Goal: Task Accomplishment & Management: Manage account settings

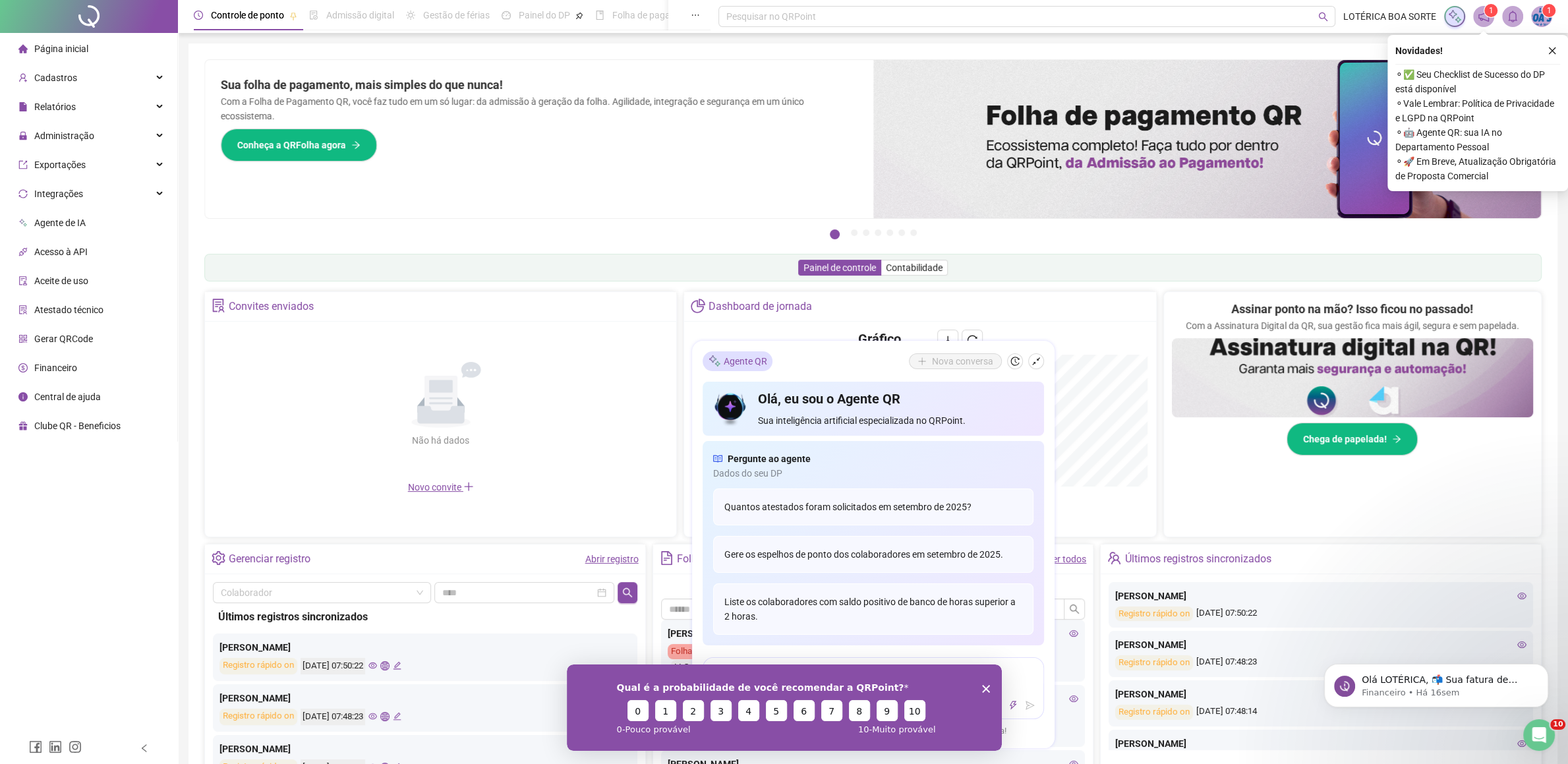
click at [78, 53] on span "Página inicial" at bounding box center [61, 49] width 54 height 11
click at [986, 687] on icon "Encerrar pesquisa" at bounding box center [985, 688] width 8 height 8
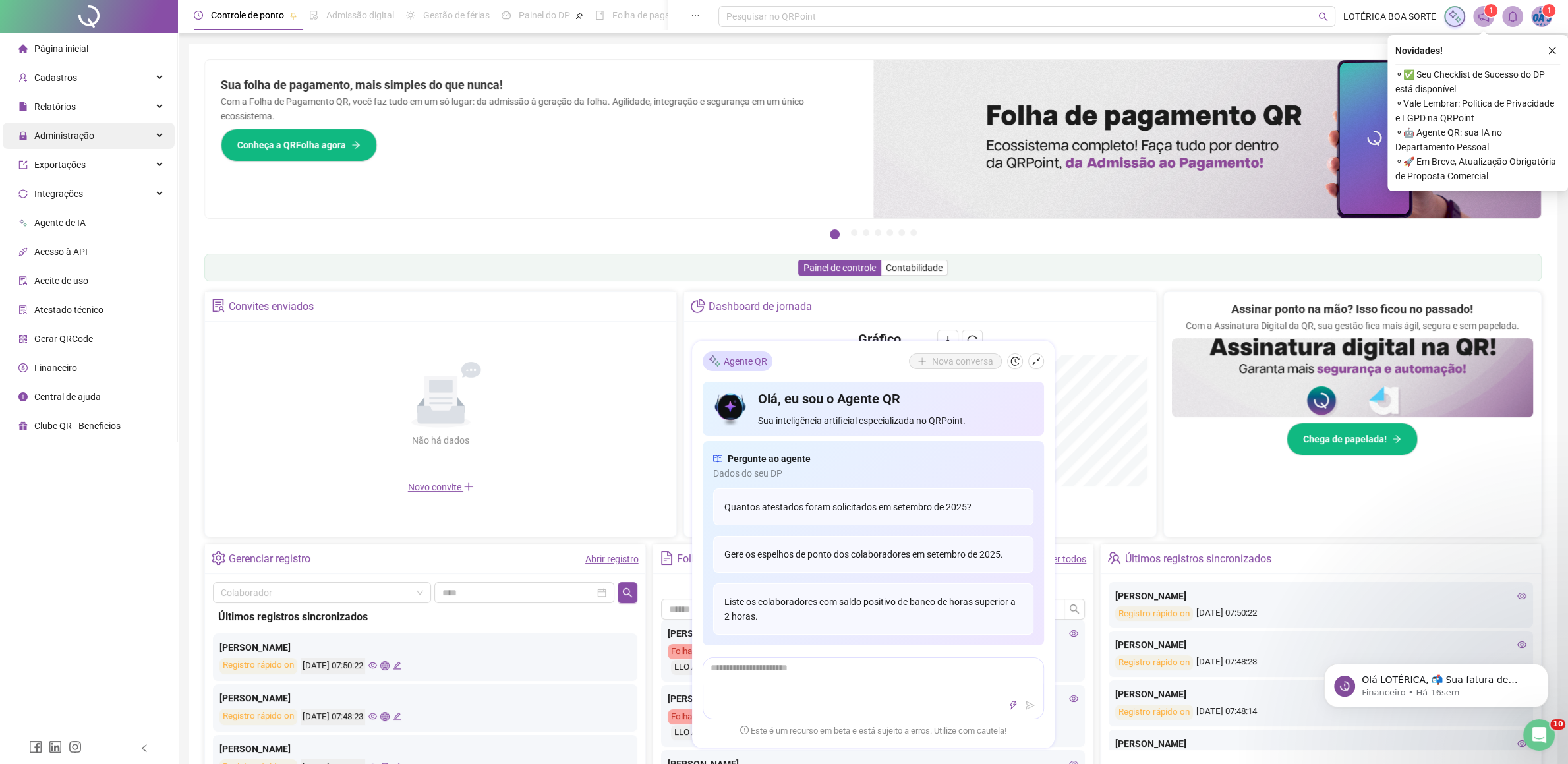
click at [58, 139] on span "Administração" at bounding box center [64, 136] width 60 height 11
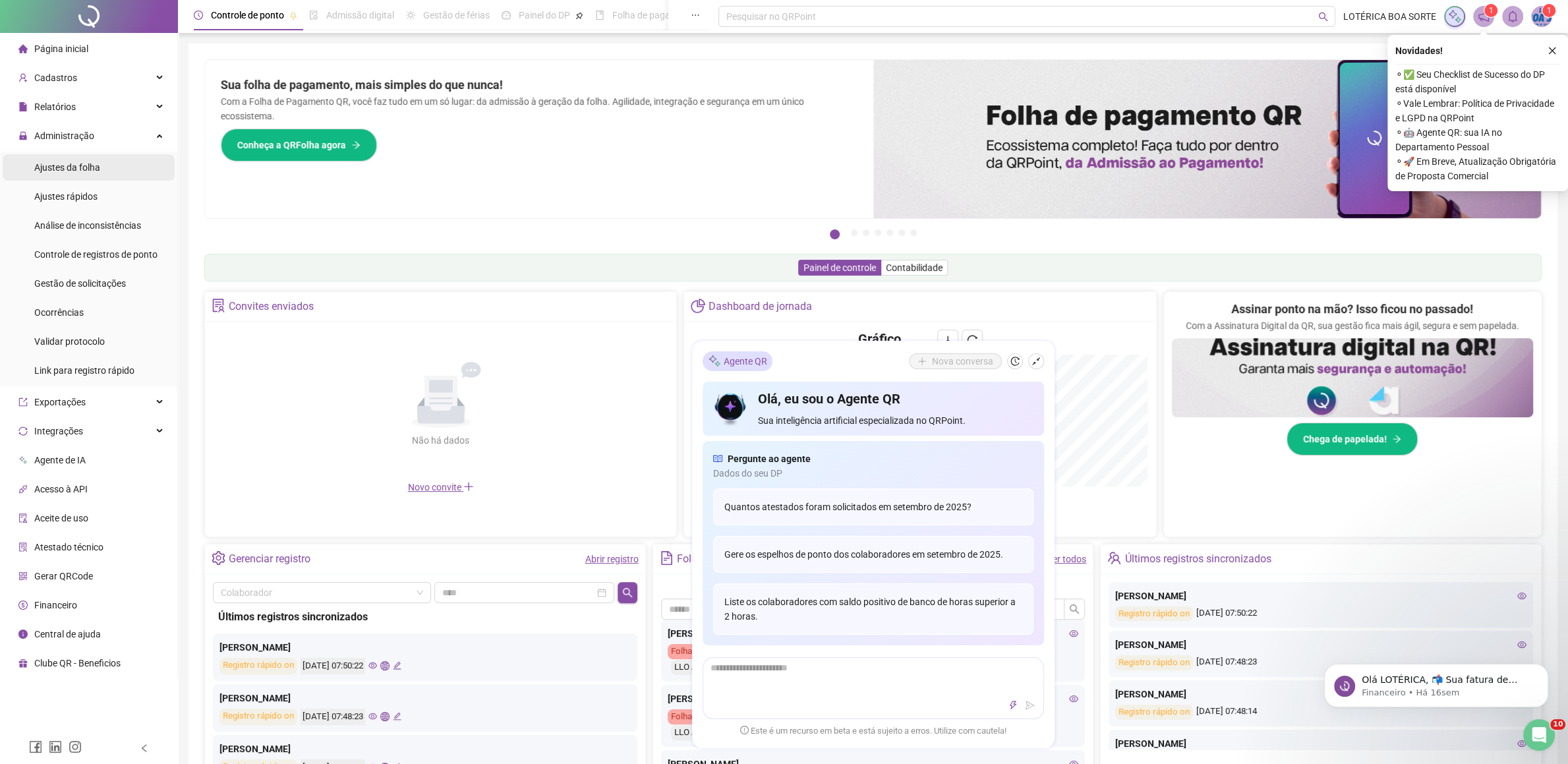
click at [68, 171] on span "Ajustes da folha" at bounding box center [67, 167] width 66 height 11
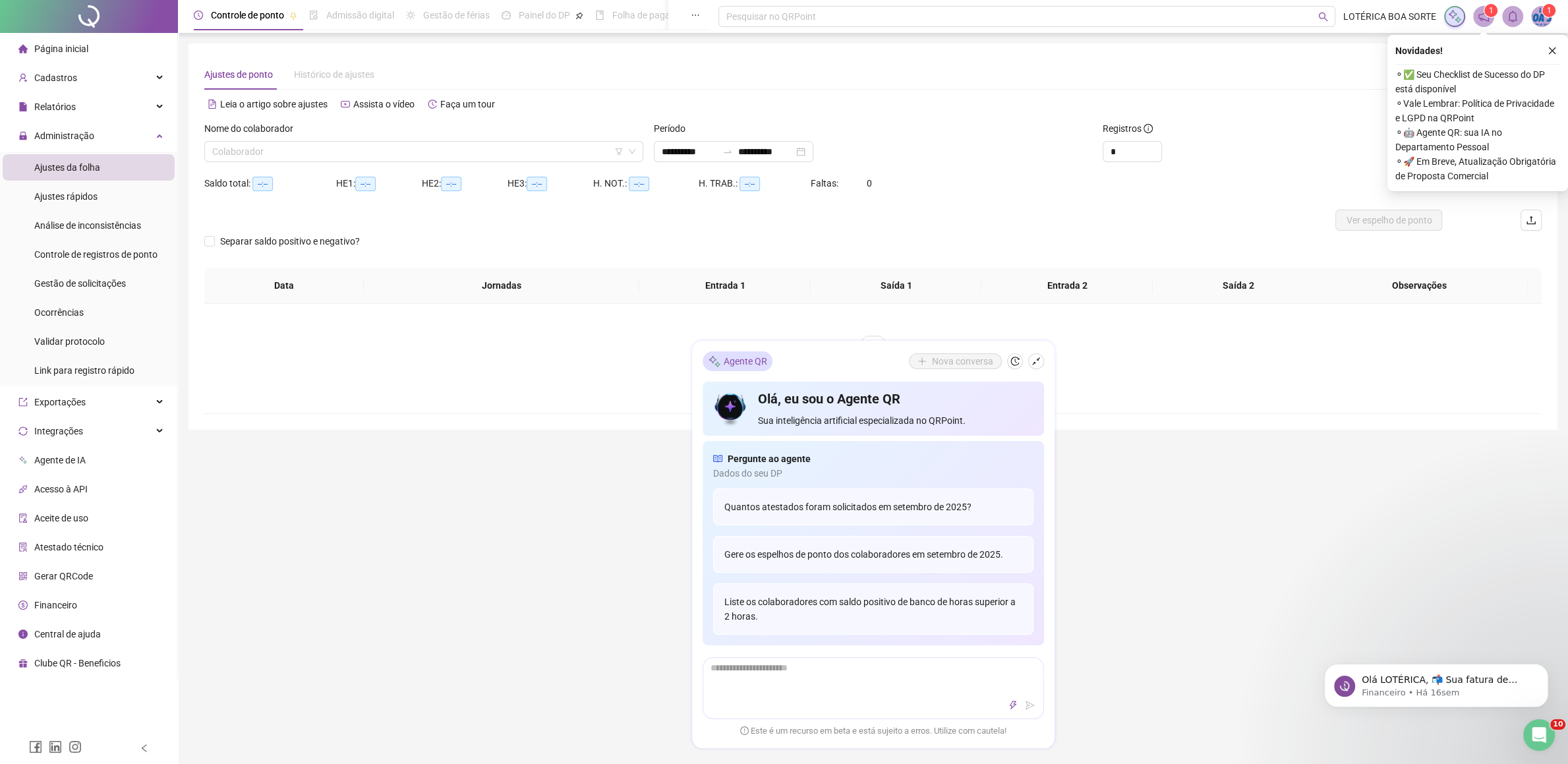
type input "**********"
click at [1178, 543] on div "**********" at bounding box center [873, 446] width 1390 height 894
drag, startPoint x: 1035, startPoint y: 356, endPoint x: 1036, endPoint y: 370, distance: 14.0
click at [1034, 354] on div "Nova conversa" at bounding box center [976, 362] width 135 height 16
click at [1035, 356] on icon "shrink" at bounding box center [1036, 361] width 9 height 9
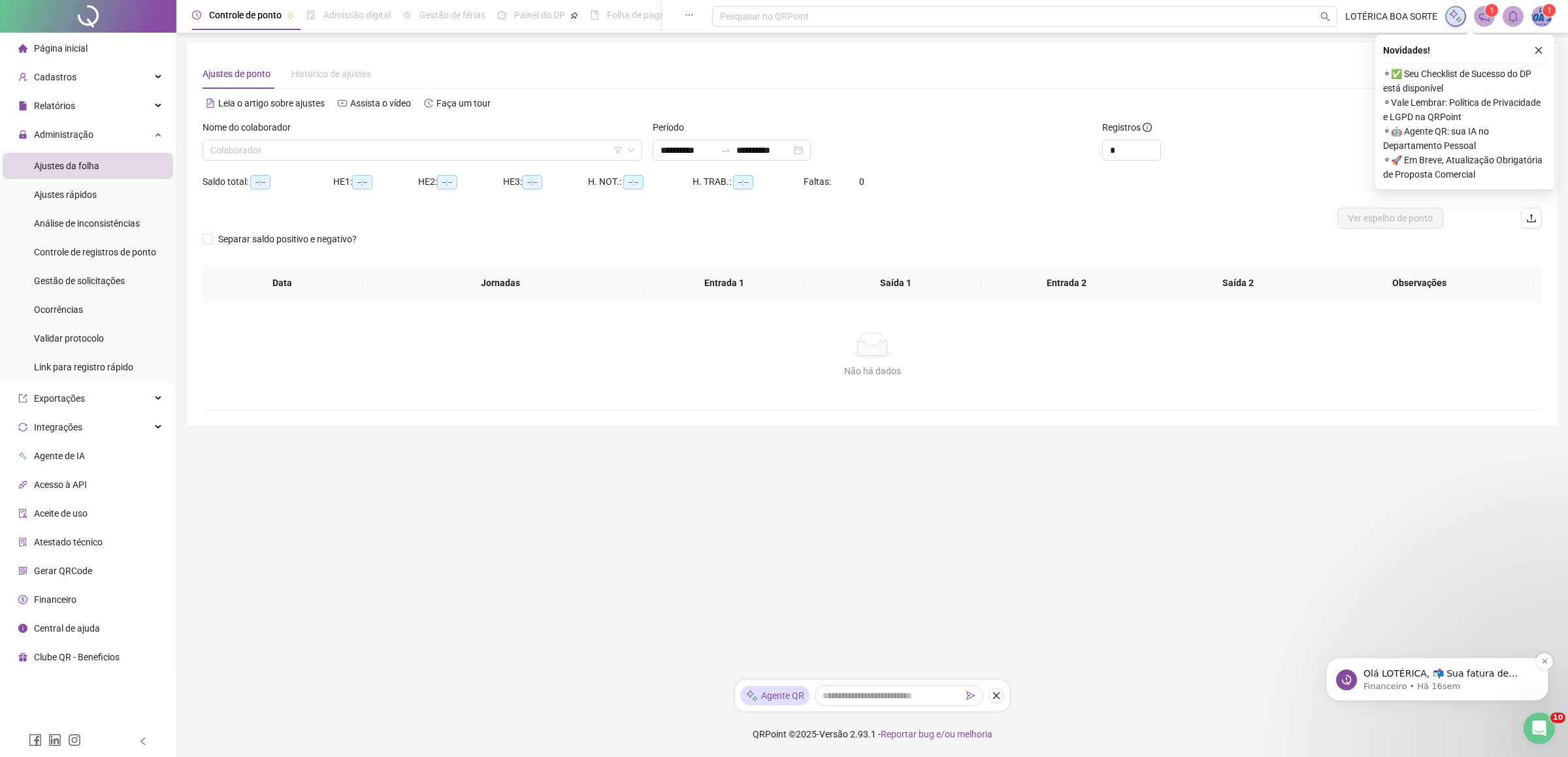
click at [1461, 681] on p "Financeiro • Há 16sem" at bounding box center [1448, 686] width 169 height 12
click at [1536, 53] on icon "close" at bounding box center [1539, 50] width 9 height 9
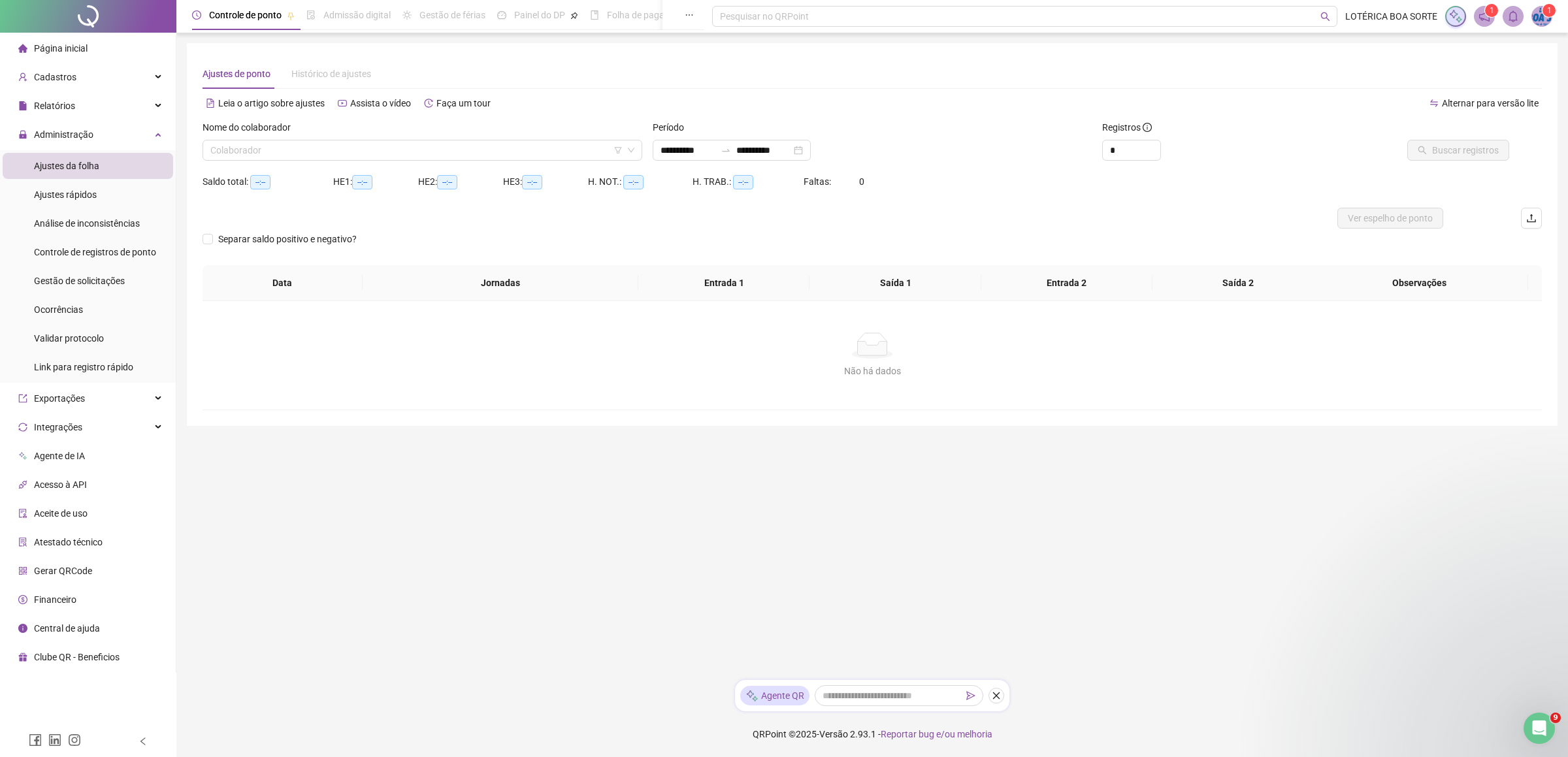
click at [1519, 726] on footer "QRPoint © 2025 - Versão 2.93.1 - Reportar bug e/ou melhoria" at bounding box center [872, 734] width 1392 height 45
click at [1532, 727] on icon "Abertura do Messenger da Intercom" at bounding box center [1538, 727] width 21 height 21
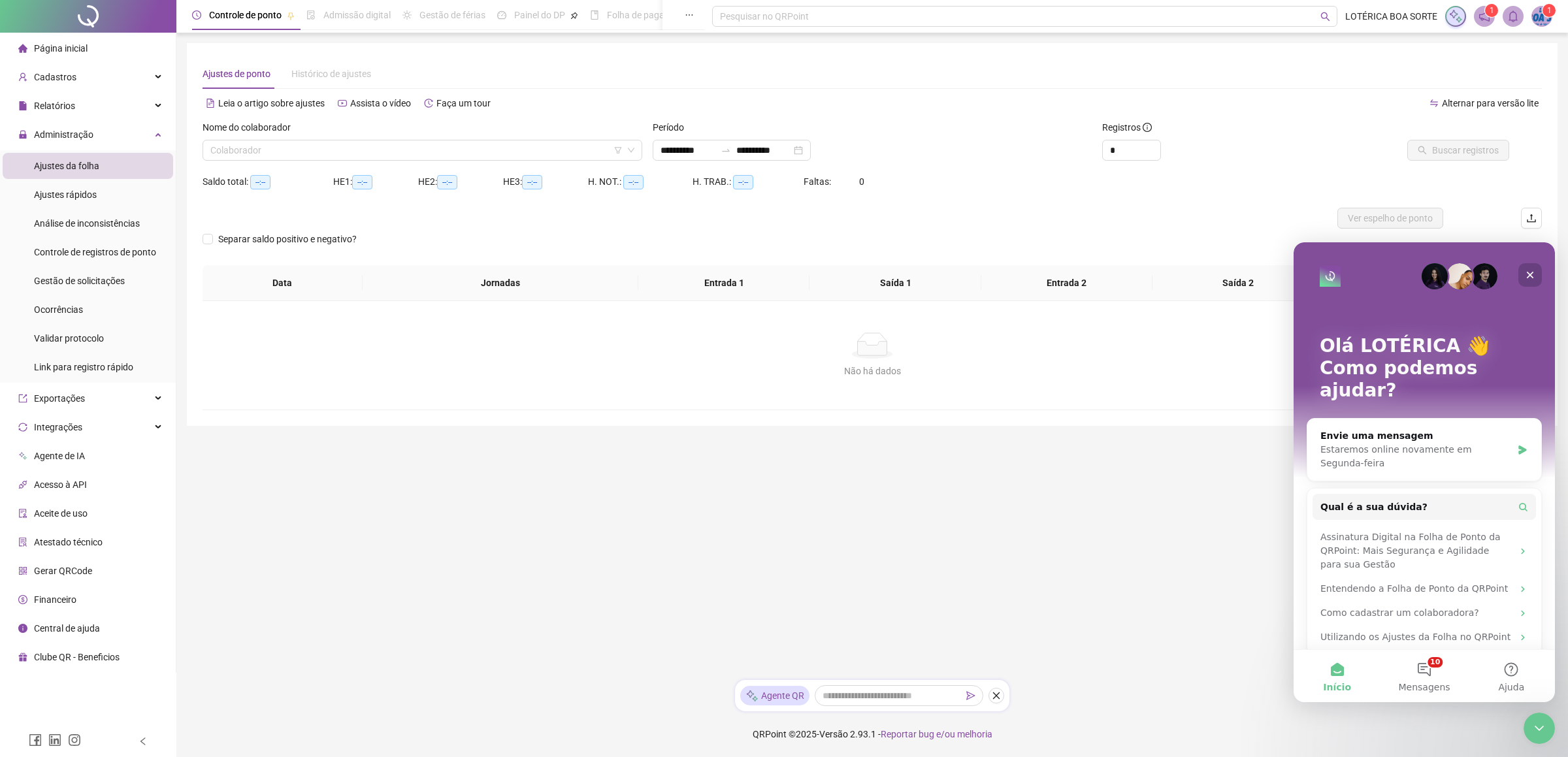
click at [1528, 271] on icon "Fechar" at bounding box center [1531, 276] width 11 height 11
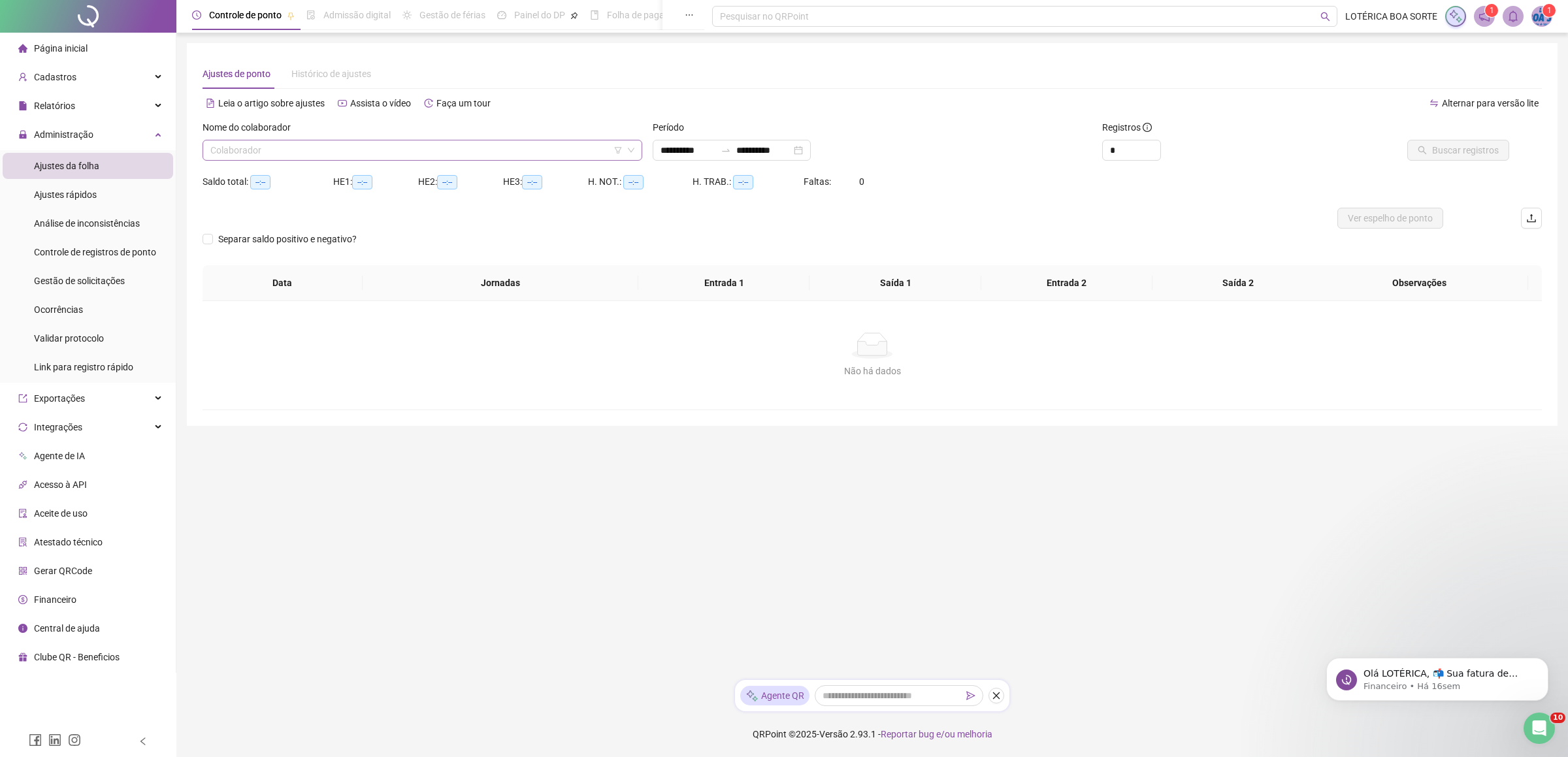
click at [258, 152] on input "search" at bounding box center [417, 151] width 412 height 20
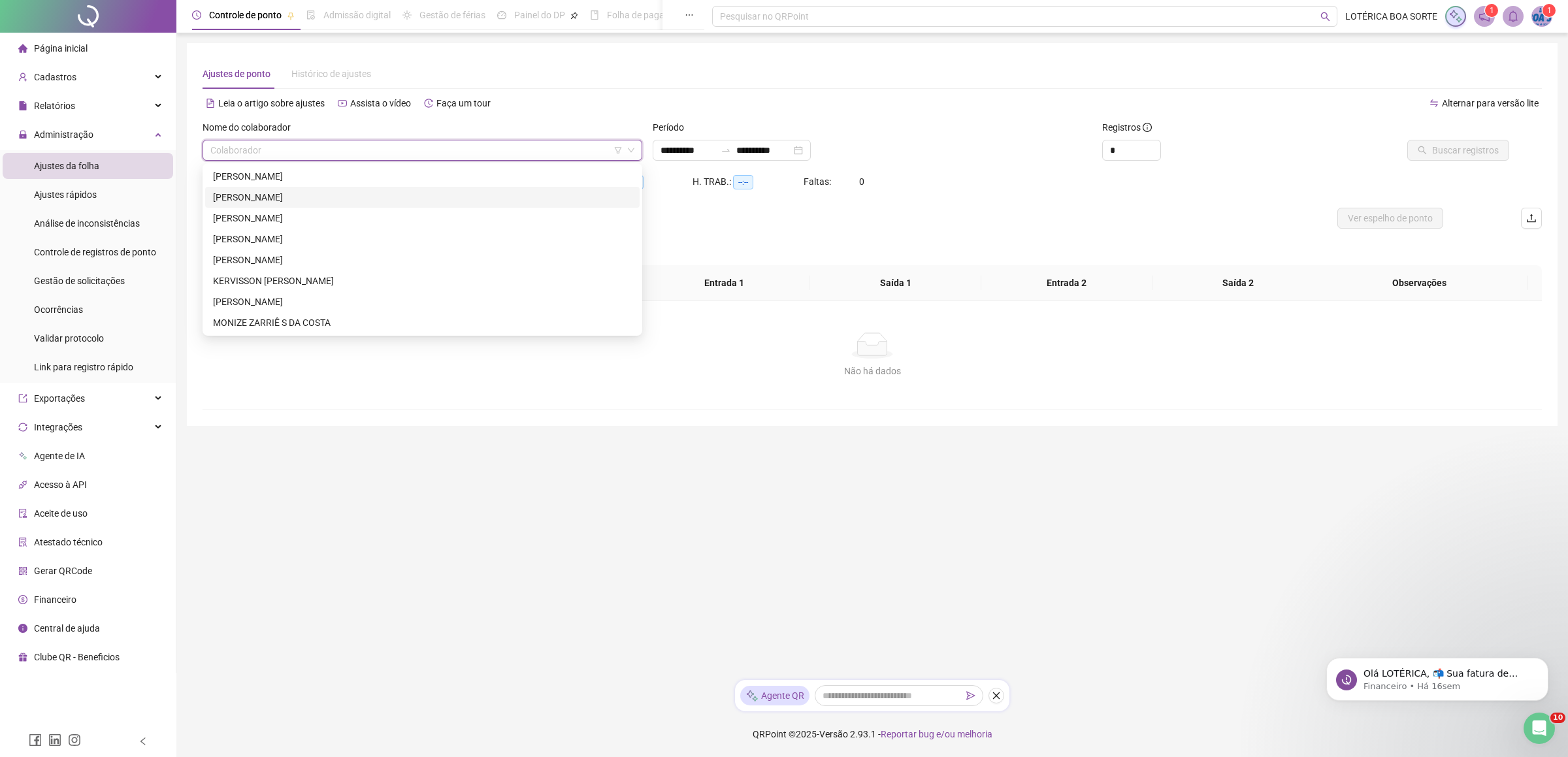
click at [237, 196] on div "[PERSON_NAME]" at bounding box center [423, 197] width 419 height 14
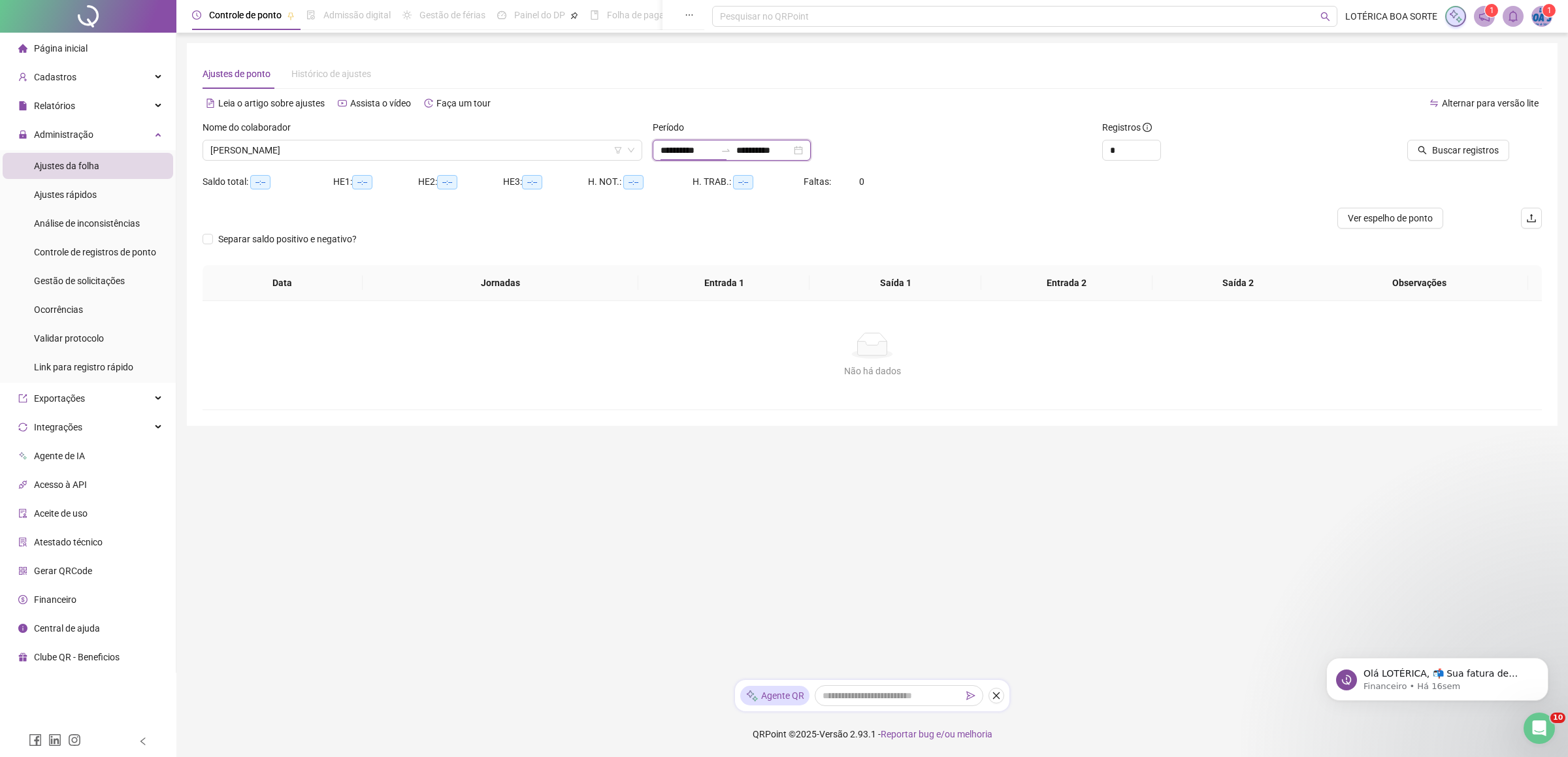
click at [666, 152] on input "**********" at bounding box center [689, 150] width 55 height 14
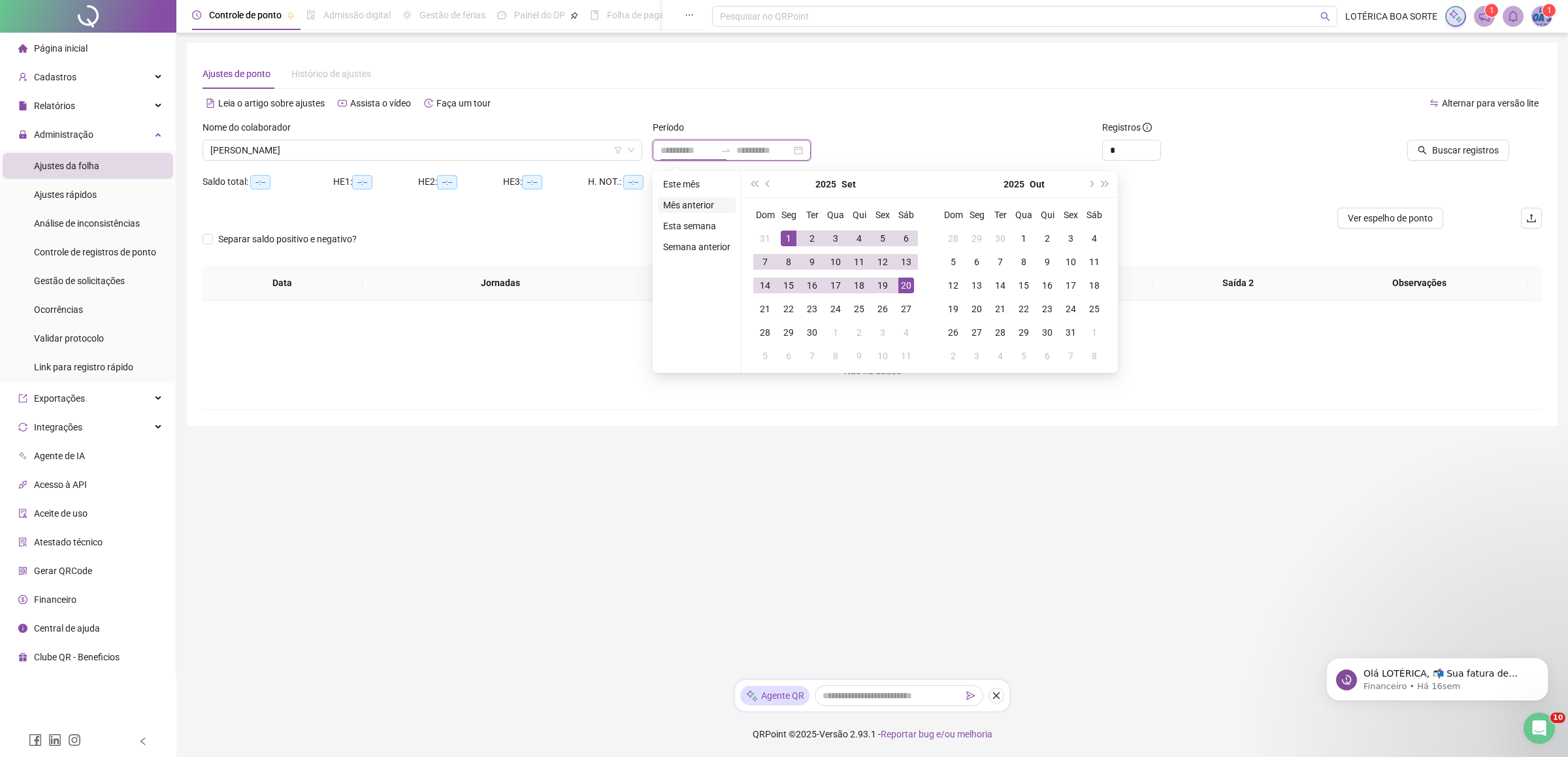
type input "**********"
click at [686, 203] on li "Mês anterior" at bounding box center [697, 205] width 78 height 16
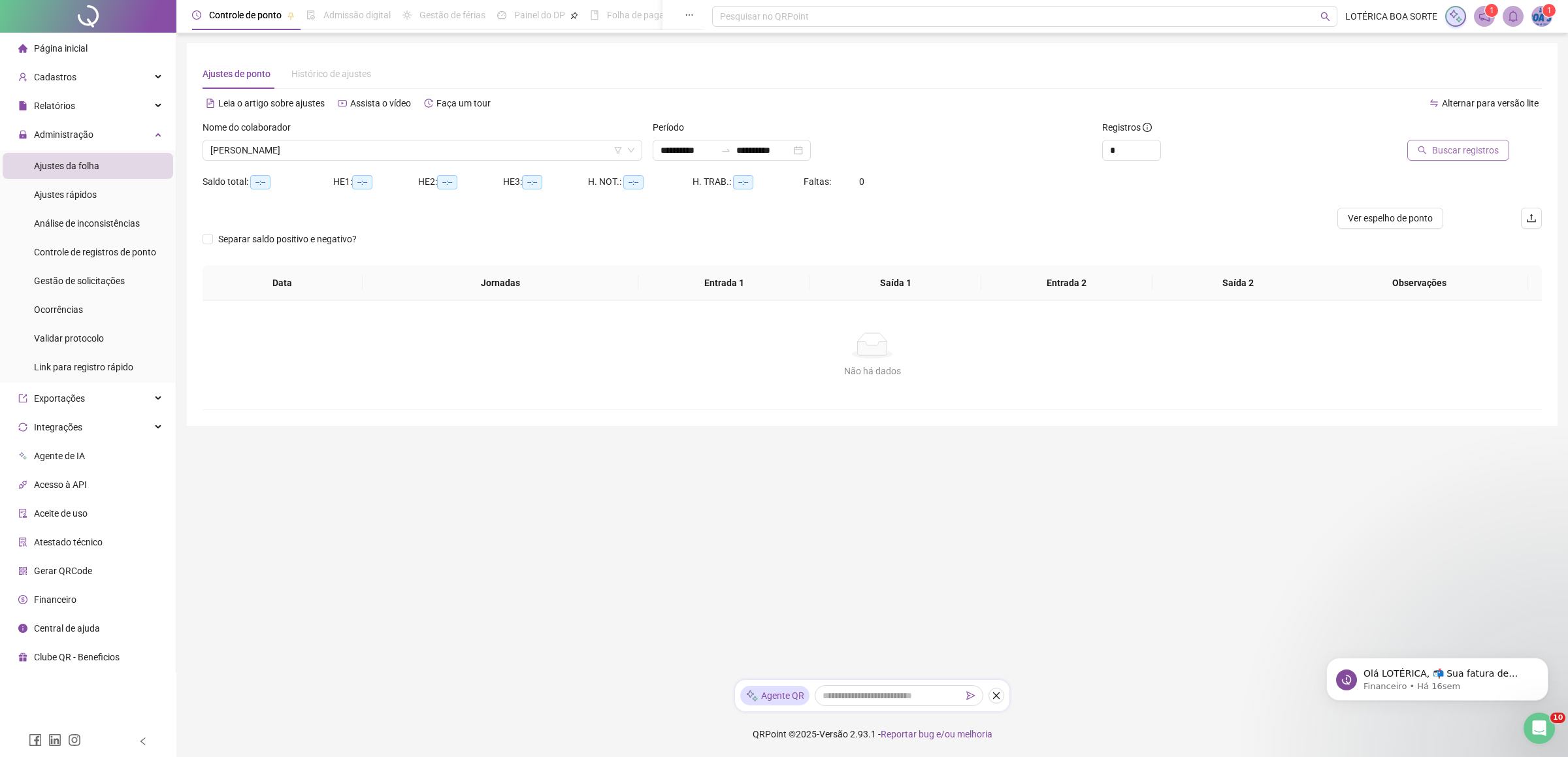
click at [1455, 156] on span "Buscar registros" at bounding box center [1465, 150] width 67 height 14
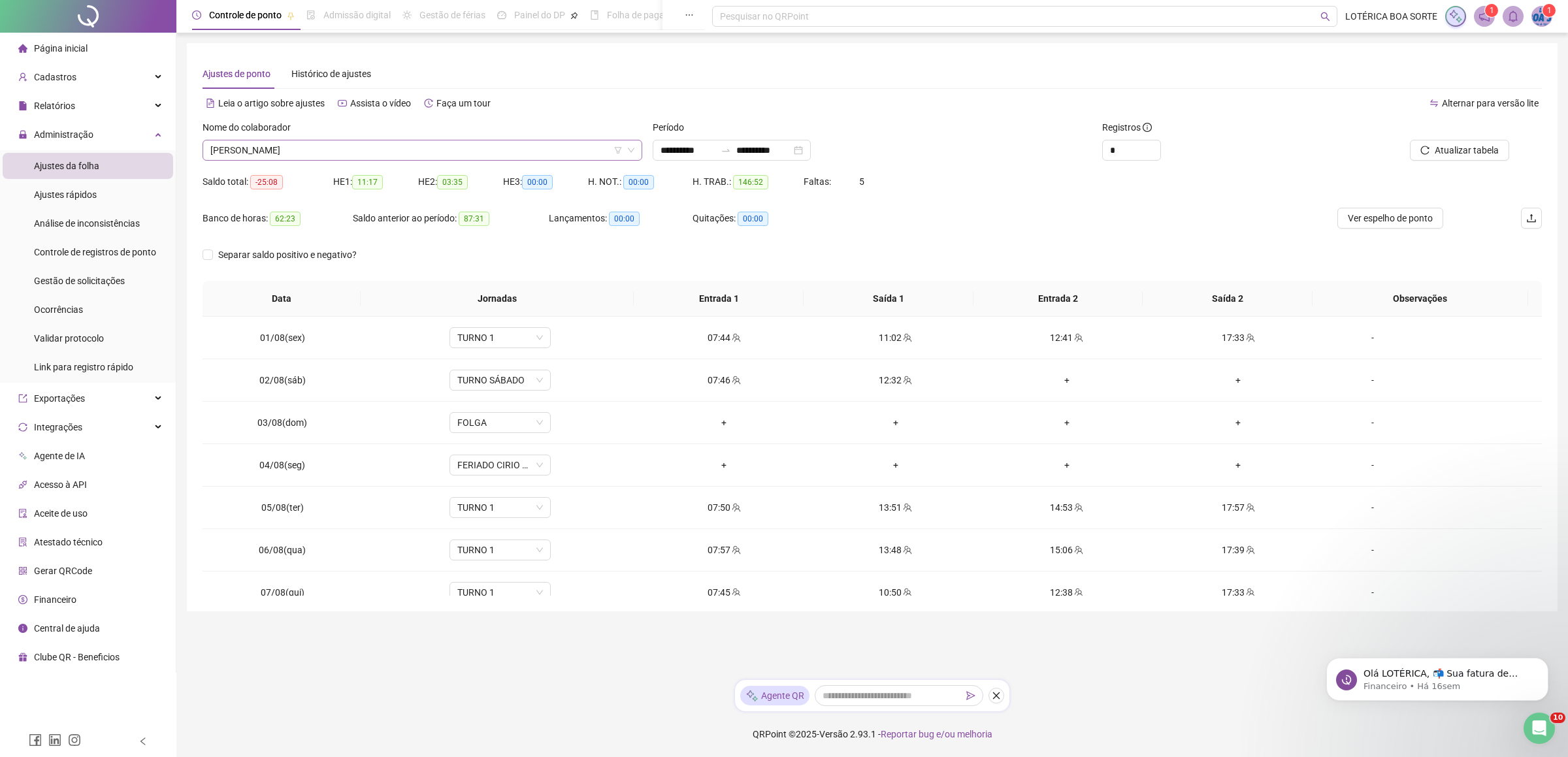
click at [410, 152] on span "[PERSON_NAME]" at bounding box center [422, 151] width 424 height 20
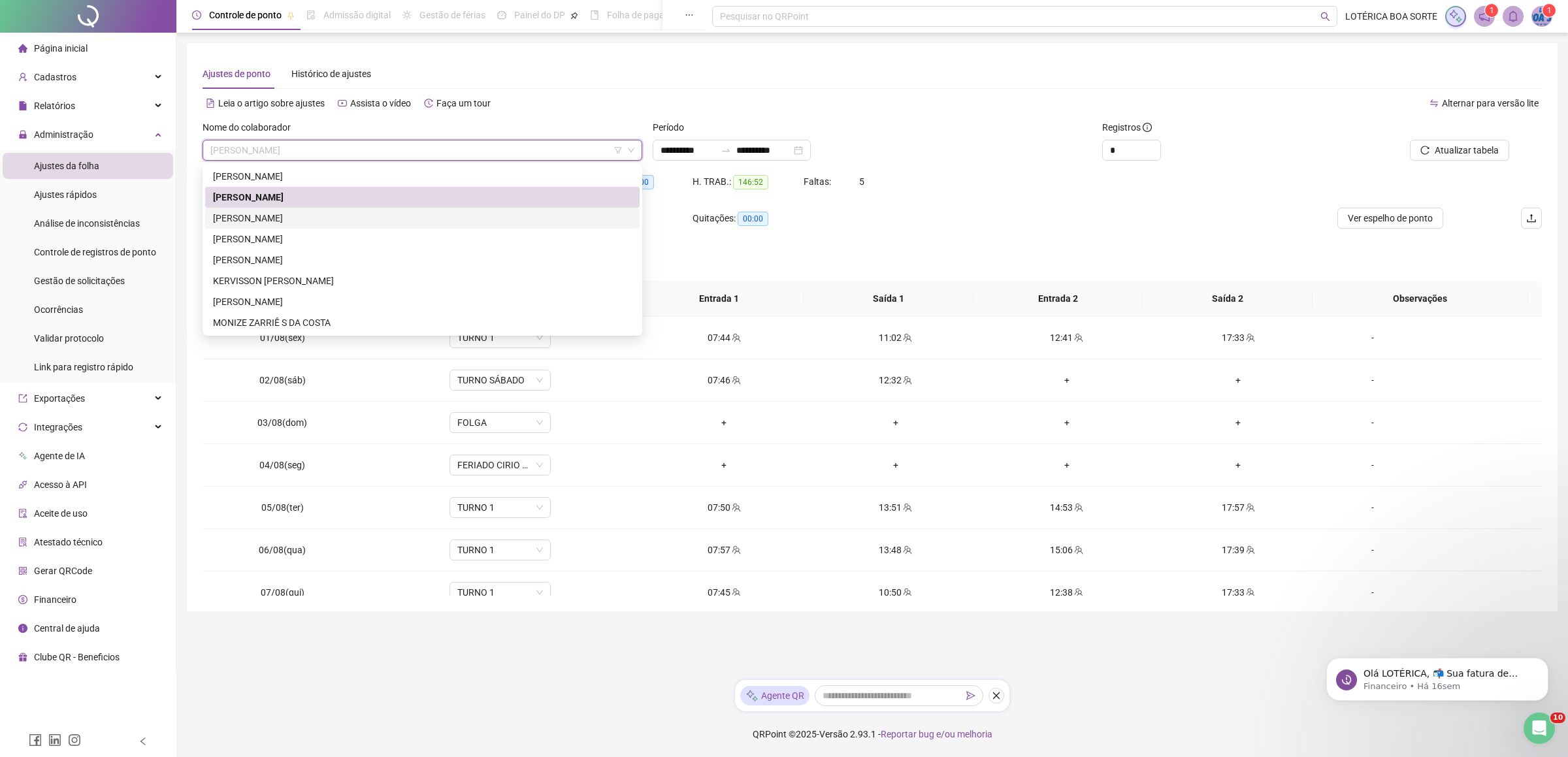
click at [232, 218] on div "[PERSON_NAME]" at bounding box center [423, 218] width 419 height 14
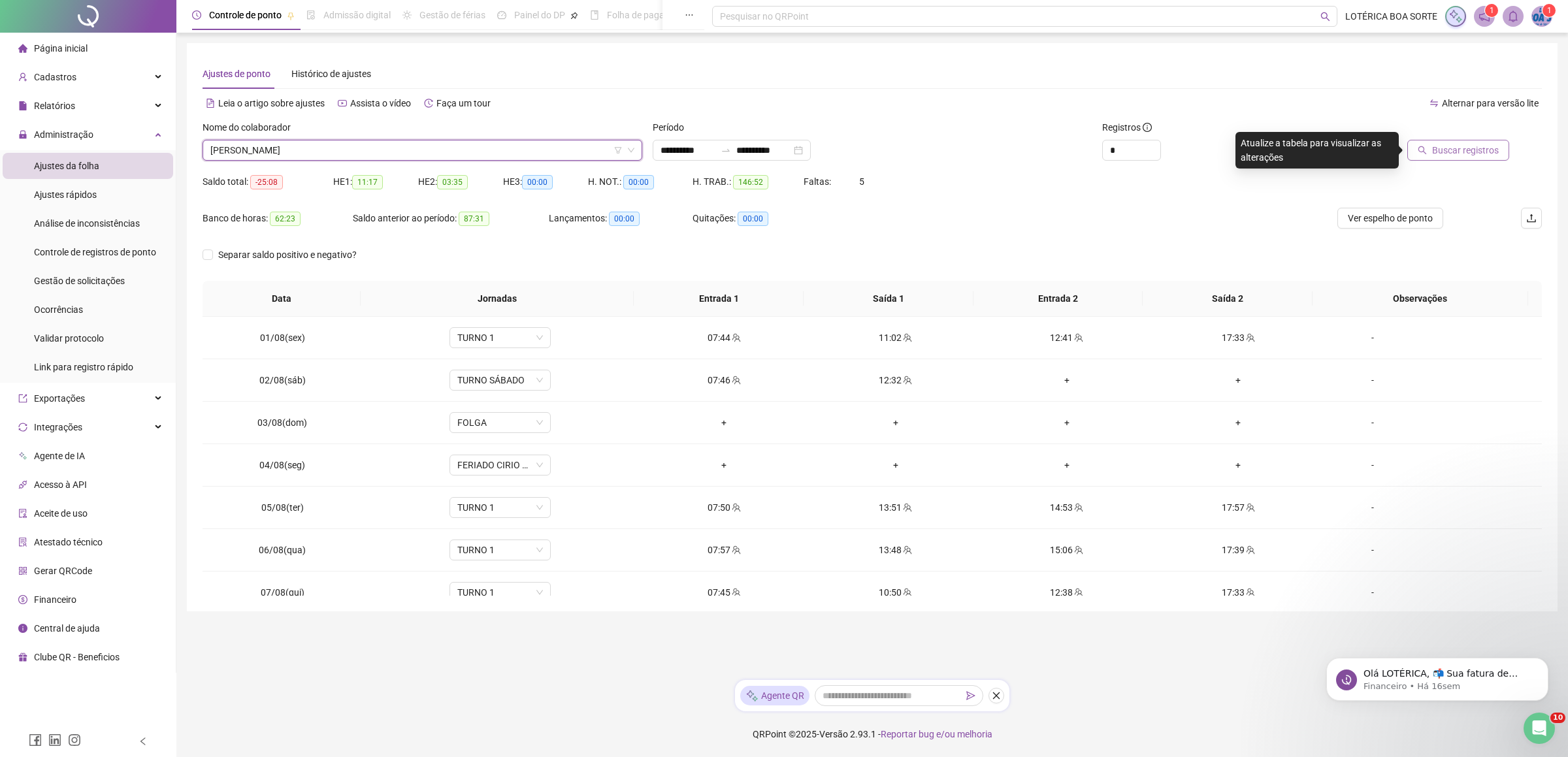
click at [1437, 152] on span "Buscar registros" at bounding box center [1465, 150] width 67 height 14
click at [402, 152] on span "[PERSON_NAME]" at bounding box center [422, 151] width 424 height 20
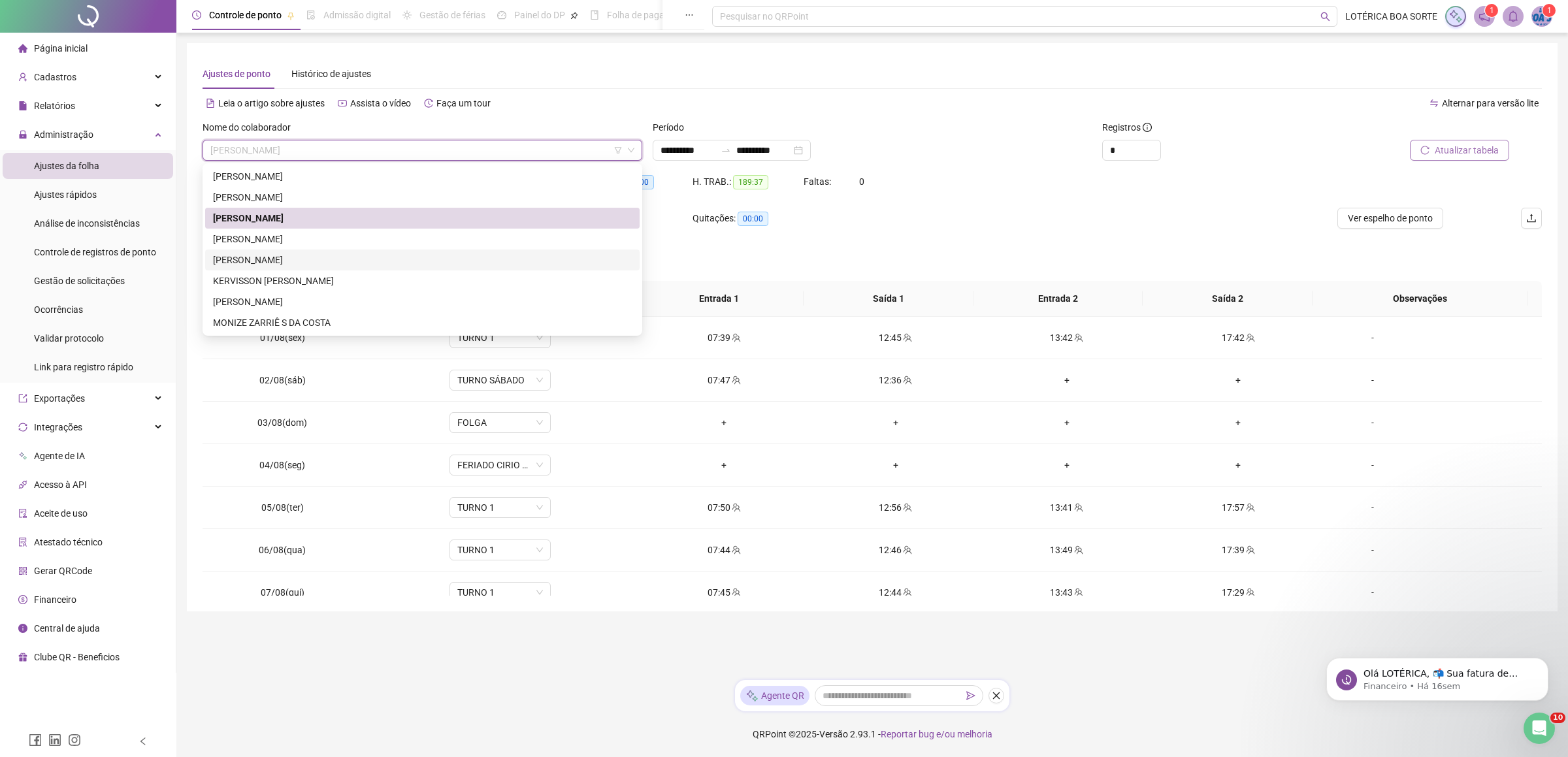
click at [275, 262] on div "[PERSON_NAME]" at bounding box center [423, 260] width 419 height 14
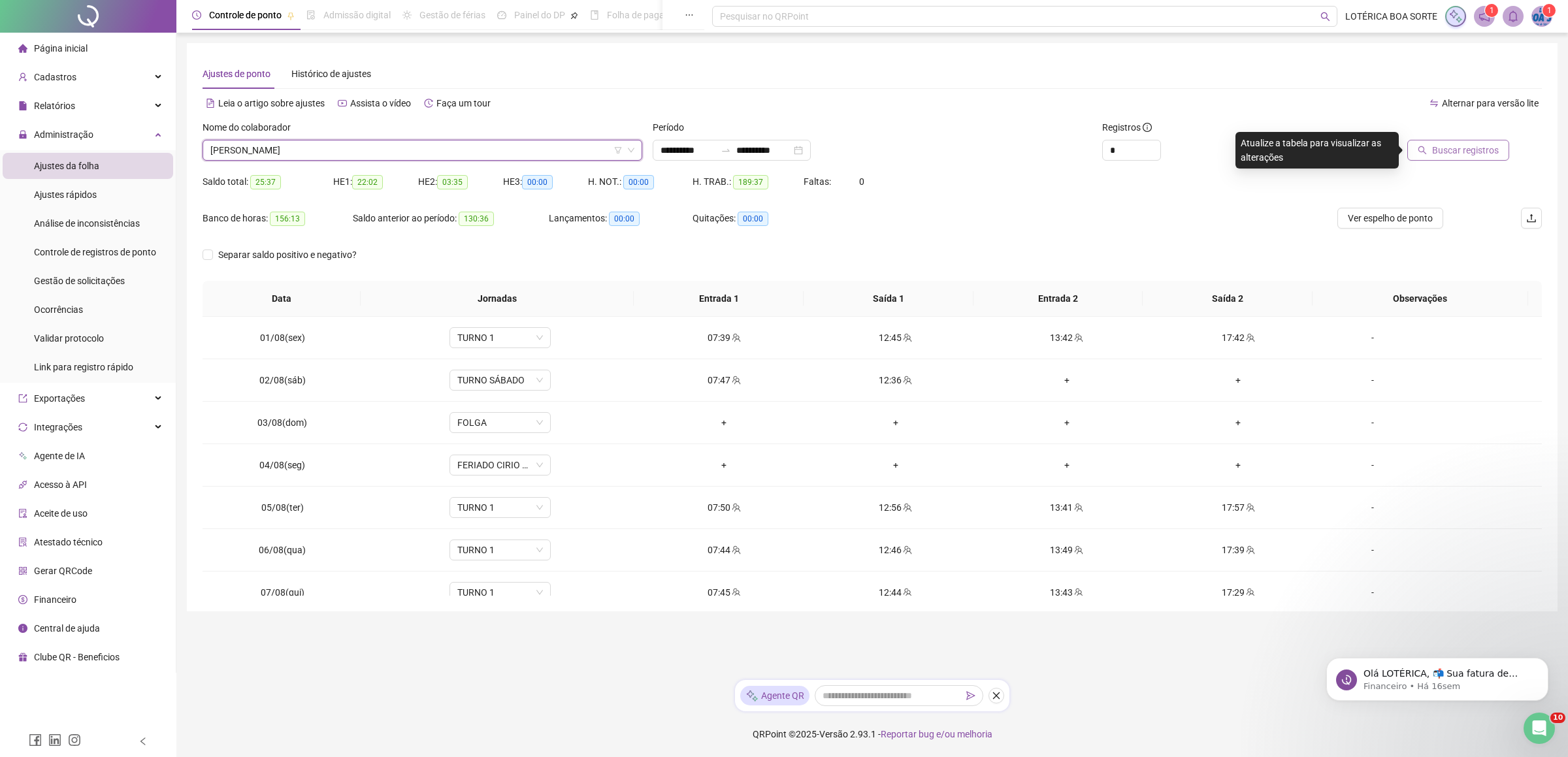
click at [1463, 152] on span "Buscar registros" at bounding box center [1465, 150] width 67 height 14
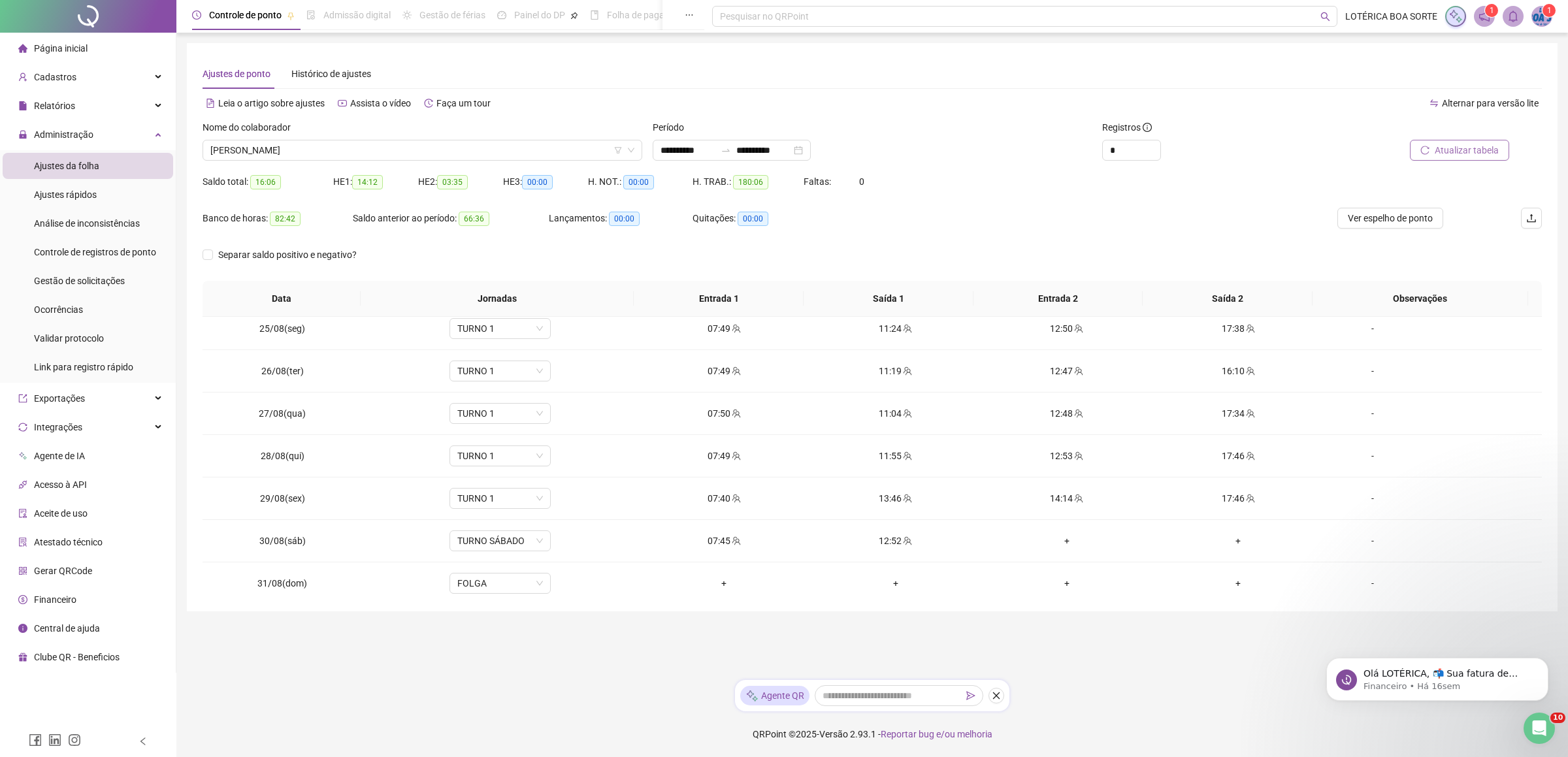
scroll to position [1042, 0]
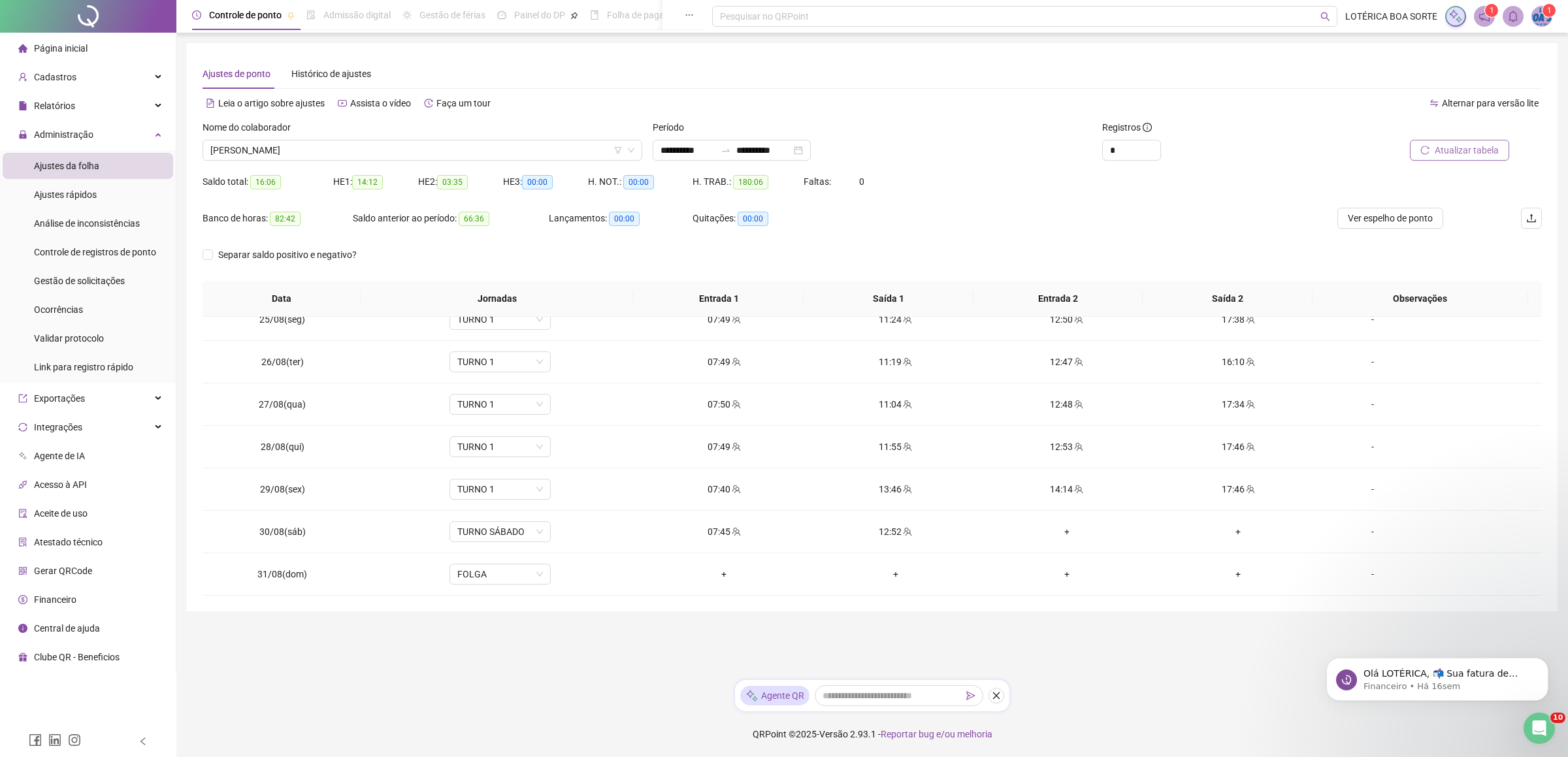
click at [81, 47] on span "Página inicial" at bounding box center [61, 48] width 54 height 11
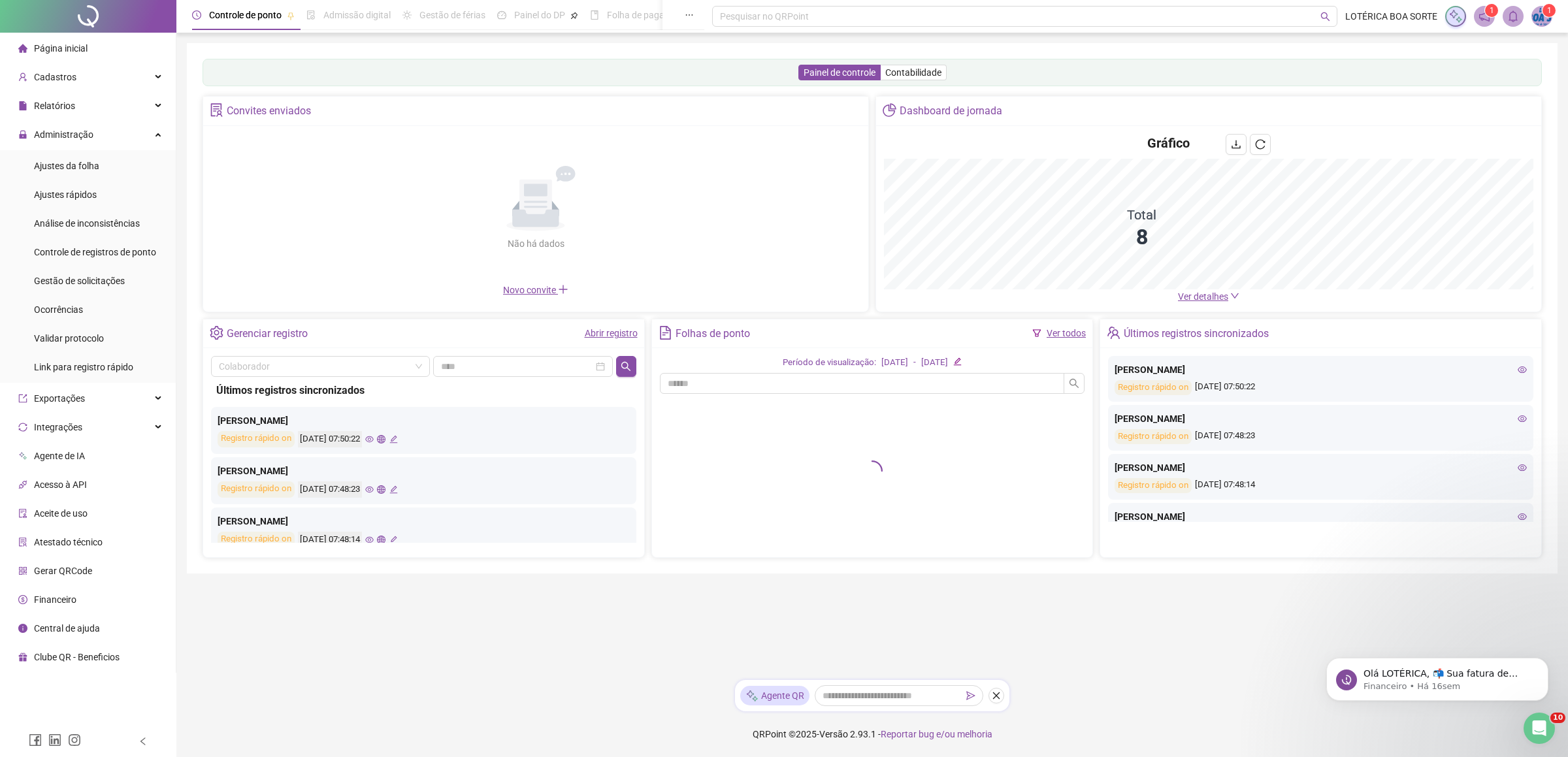
click at [1064, 333] on link "Ver todos" at bounding box center [1067, 333] width 39 height 11
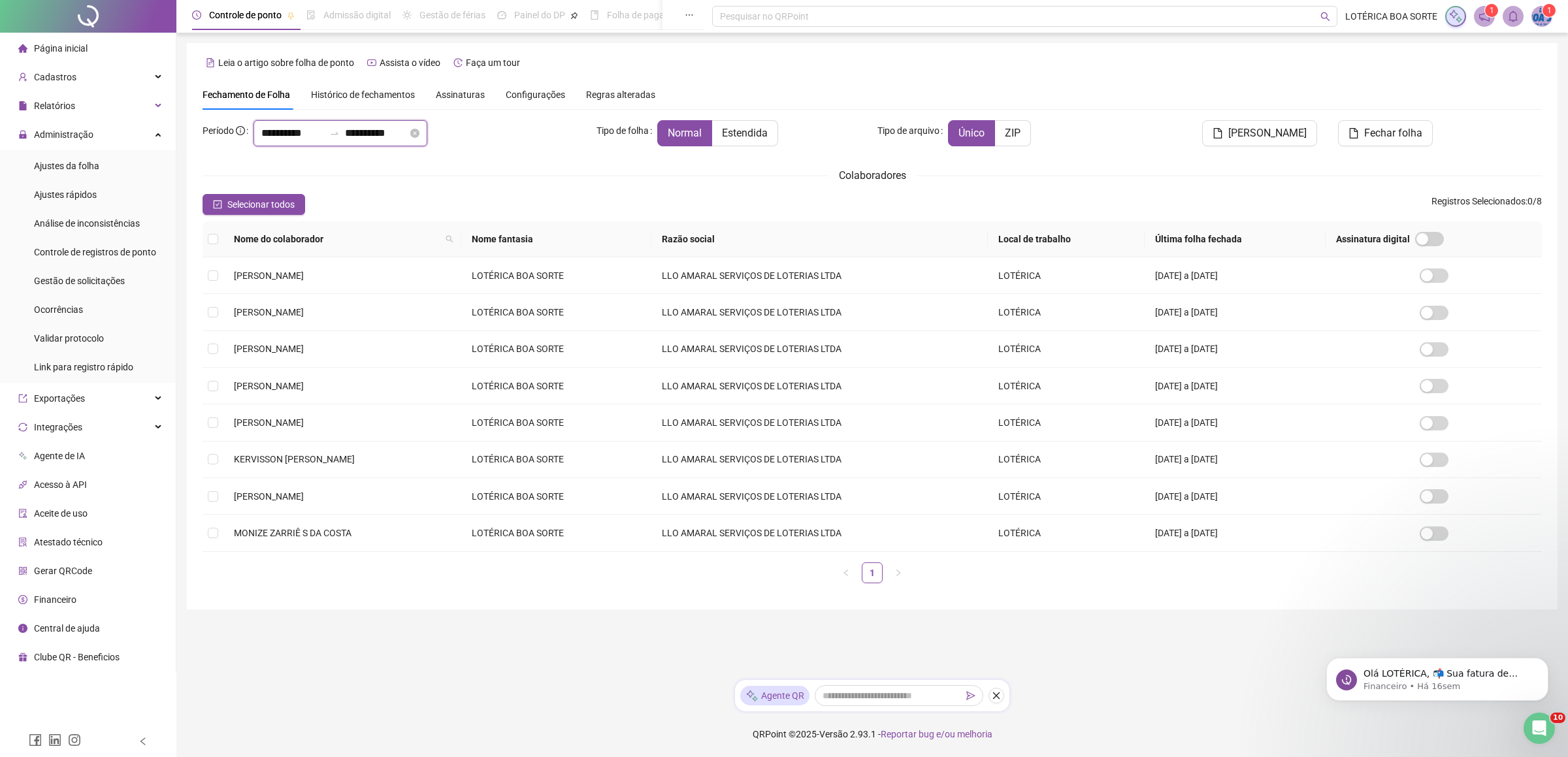
click at [318, 131] on input "**********" at bounding box center [293, 134] width 62 height 16
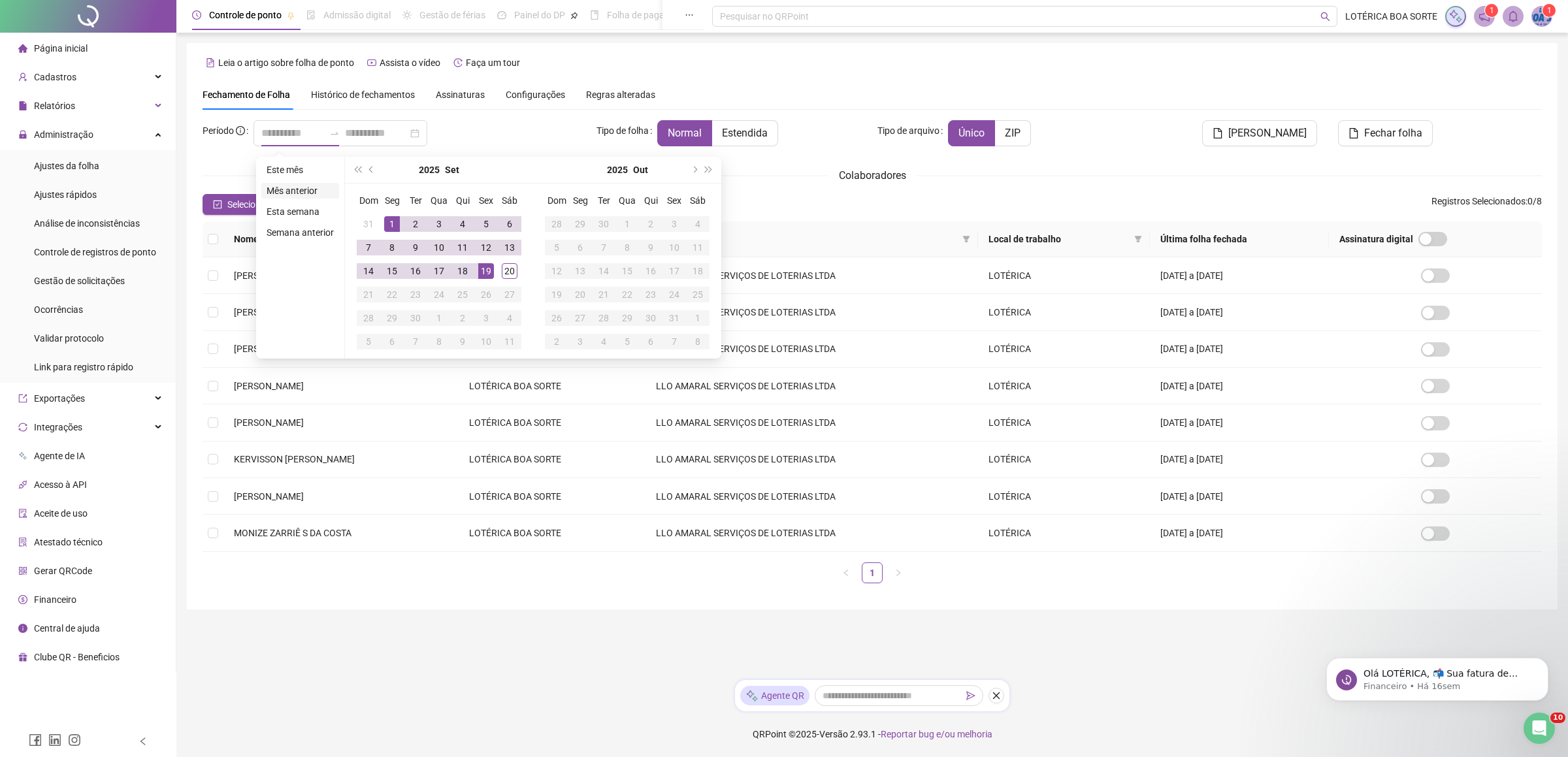
type input "**********"
click at [297, 190] on li "Mês anterior" at bounding box center [300, 191] width 78 height 16
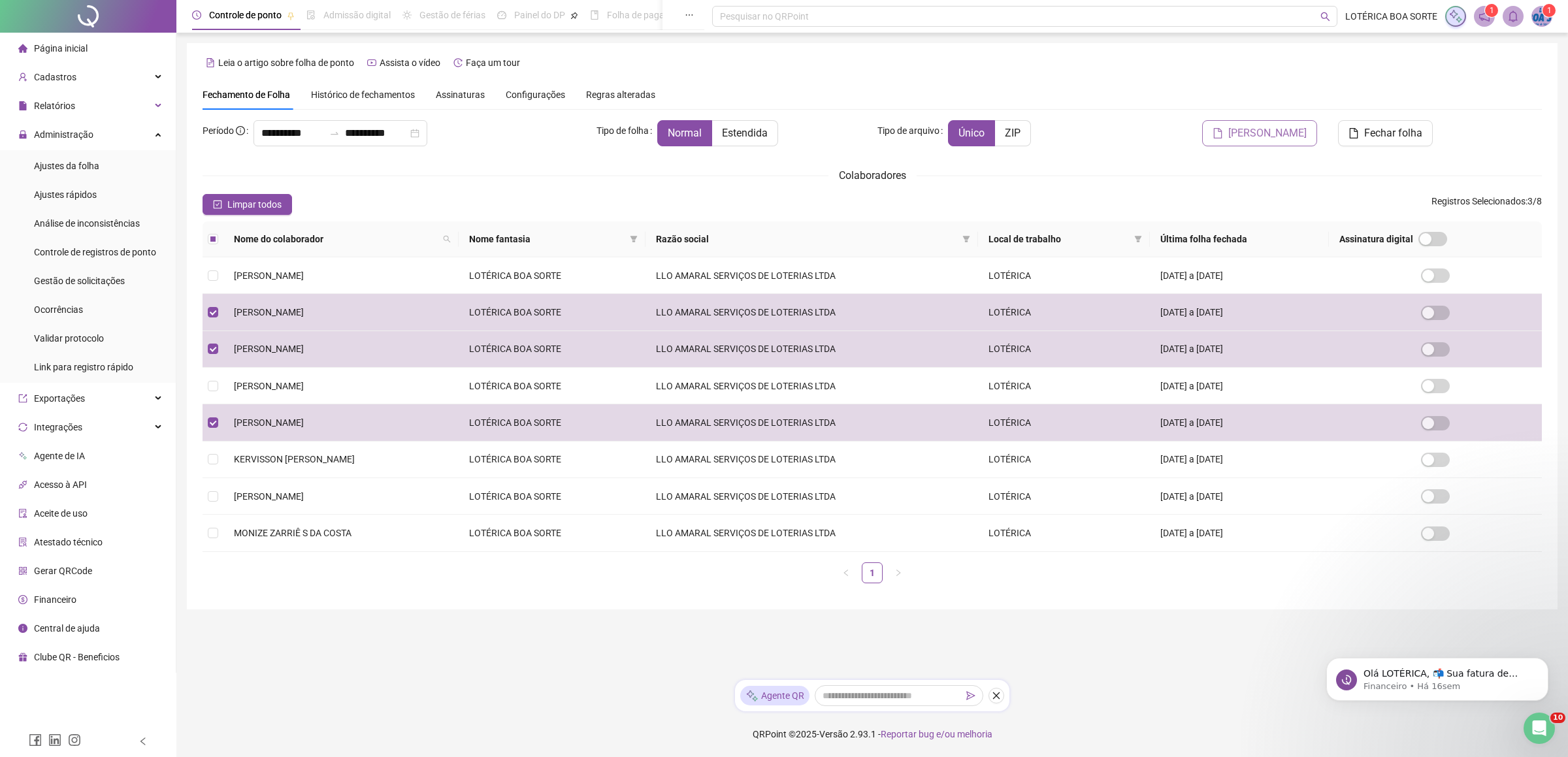
click at [1267, 133] on span "[PERSON_NAME]" at bounding box center [1267, 134] width 78 height 16
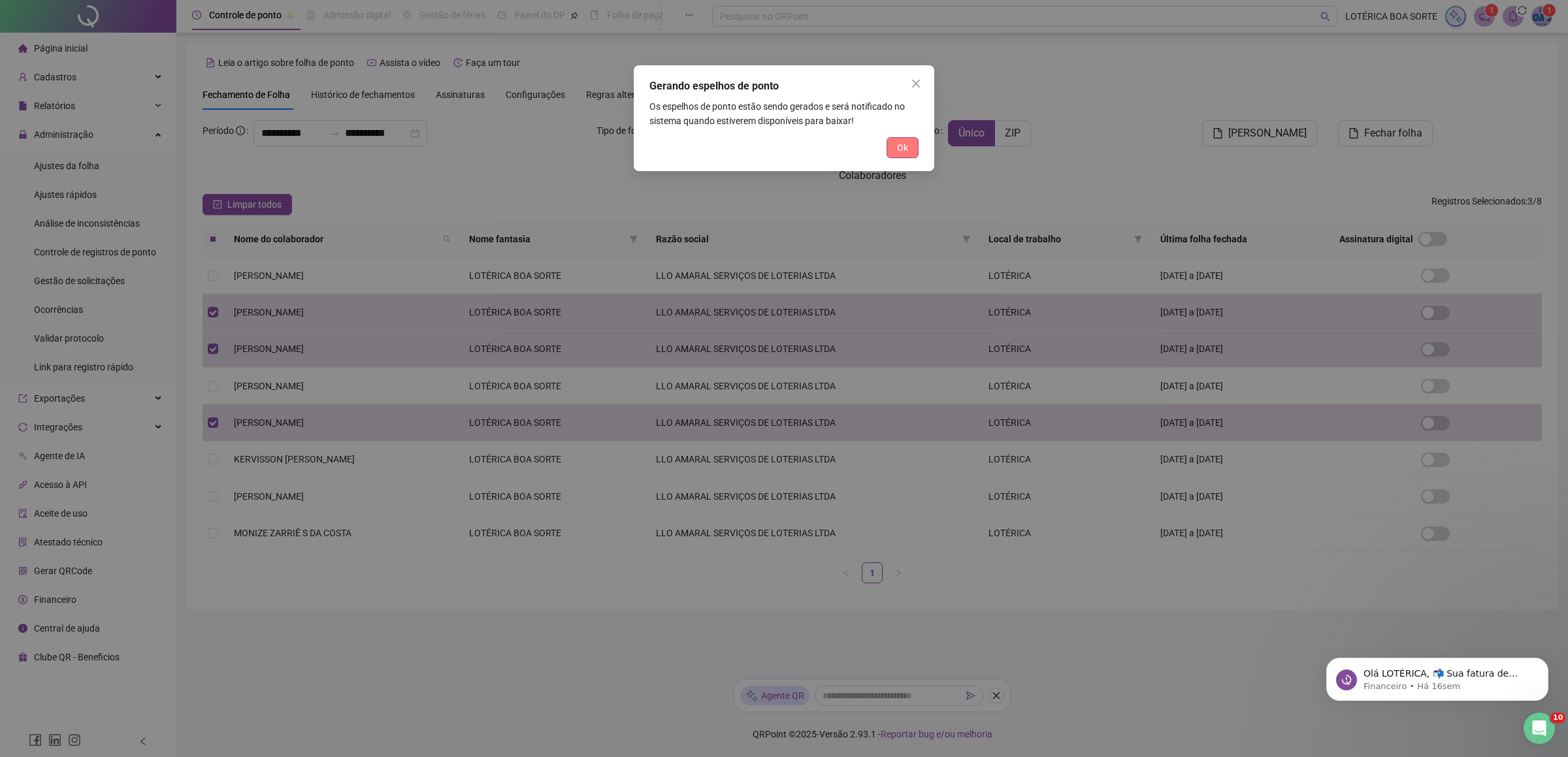
click at [903, 144] on span "Ok" at bounding box center [903, 148] width 11 height 14
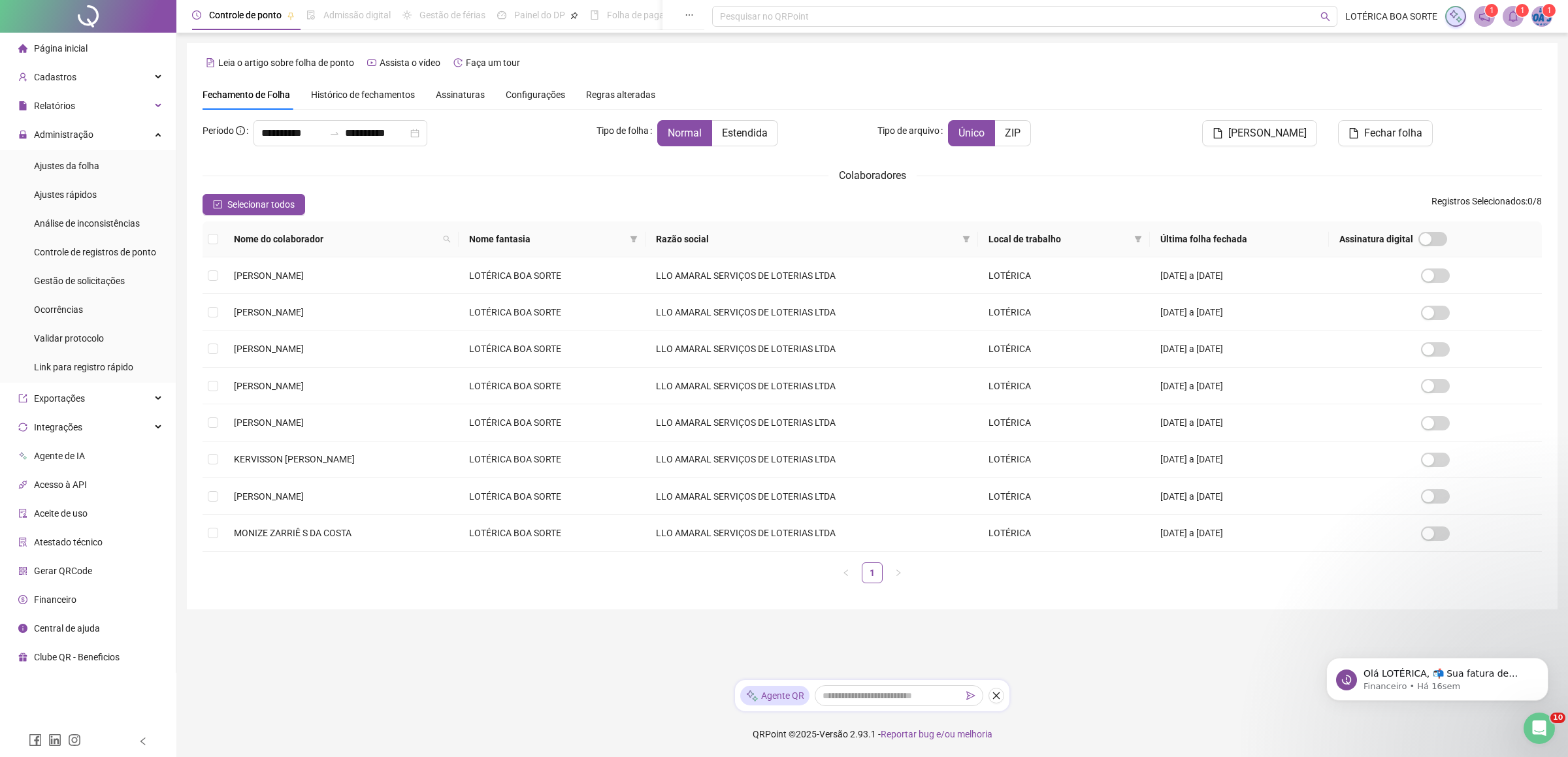
click at [1513, 16] on icon "bell" at bounding box center [1513, 16] width 12 height 12
click at [1379, 75] on link "Espelho de ponto gerado com sucesso!" at bounding box center [1418, 73] width 180 height 12
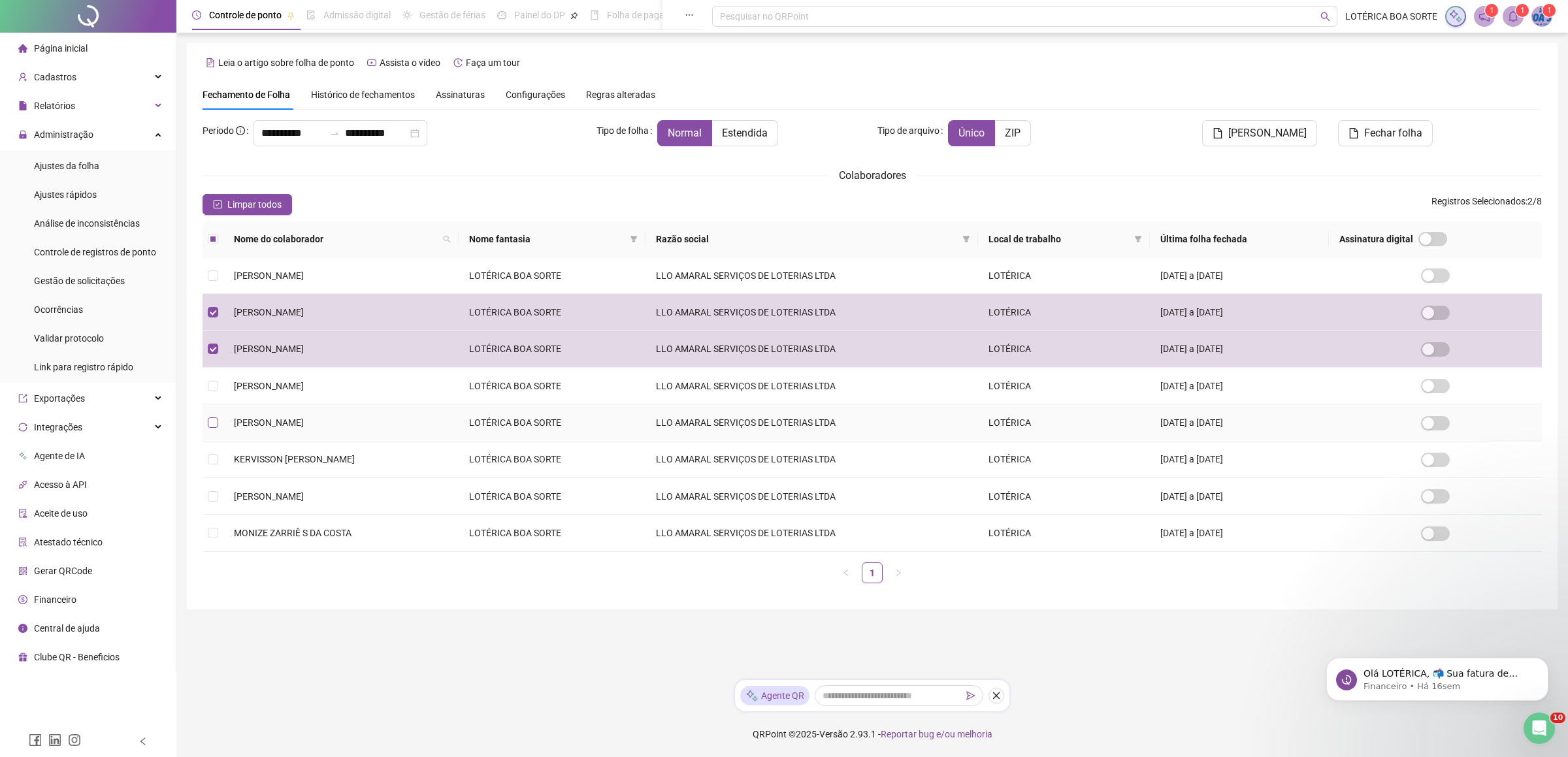
click at [214, 421] on label at bounding box center [213, 423] width 11 height 14
click at [221, 419] on td at bounding box center [212, 423] width 21 height 37
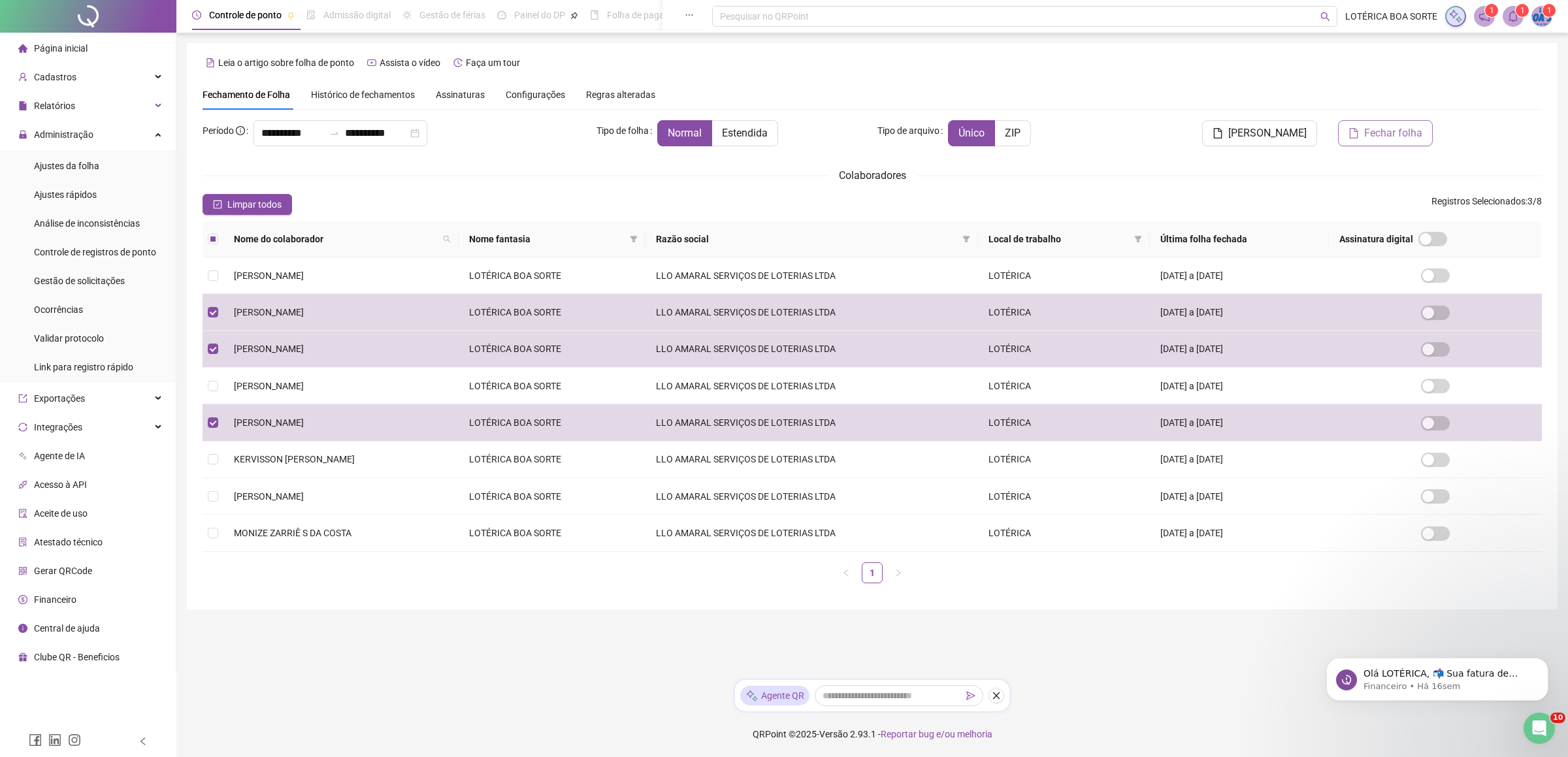
click at [1391, 137] on span "Fechar folha" at bounding box center [1393, 134] width 58 height 16
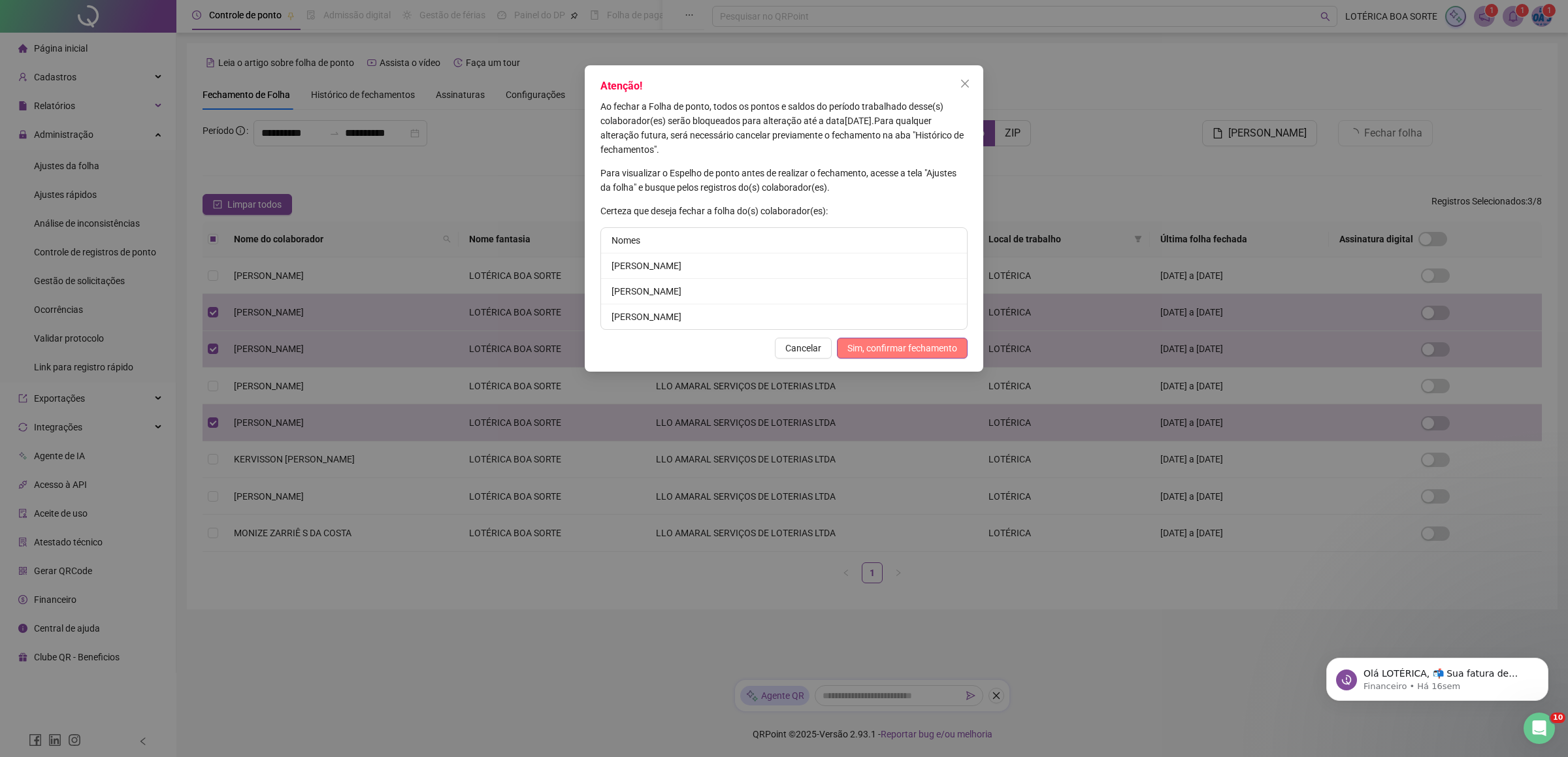
click at [884, 347] on span "Sim, confirmar fechamento" at bounding box center [902, 348] width 110 height 14
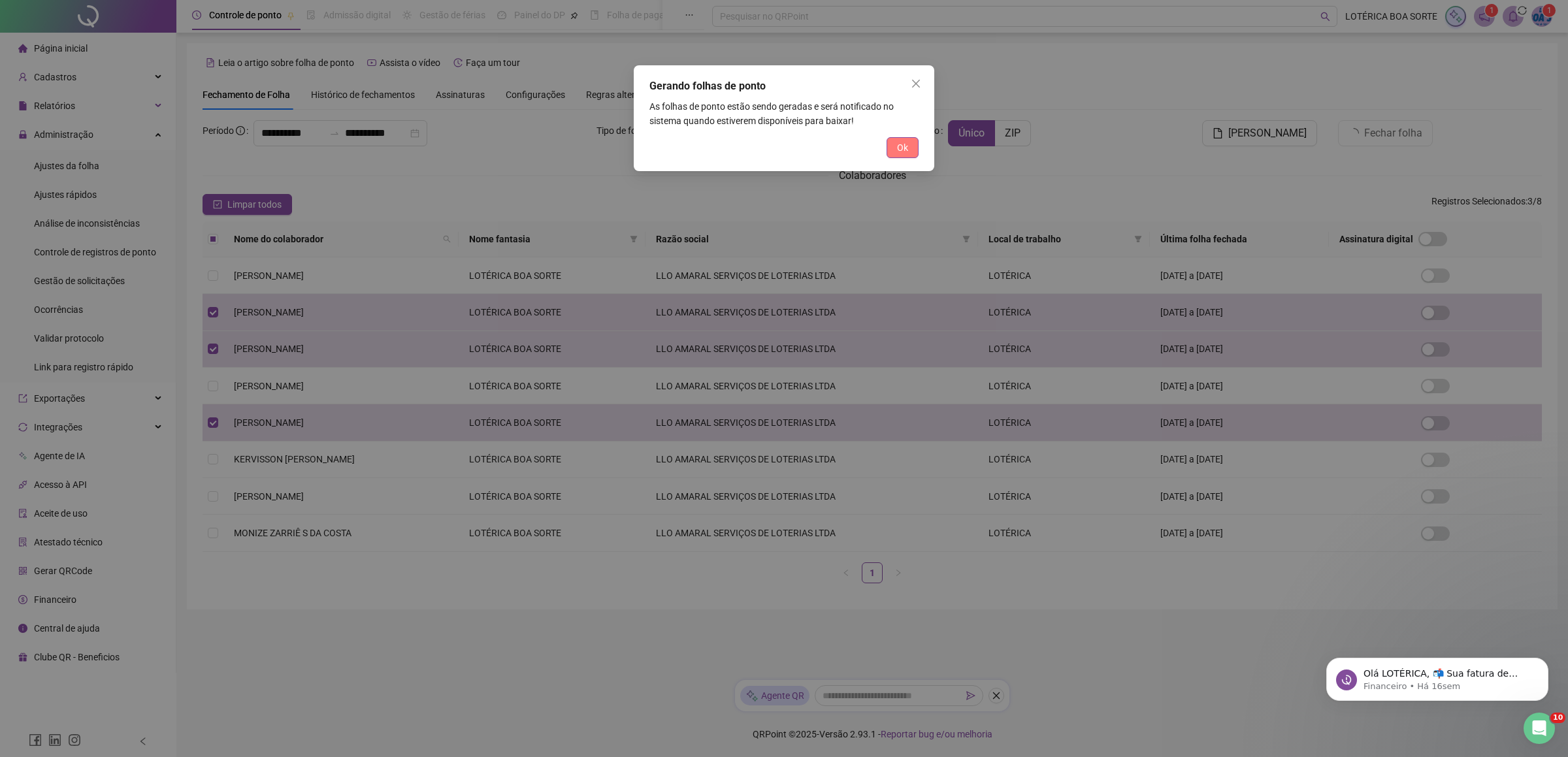
click at [888, 150] on button "Ok" at bounding box center [903, 147] width 32 height 21
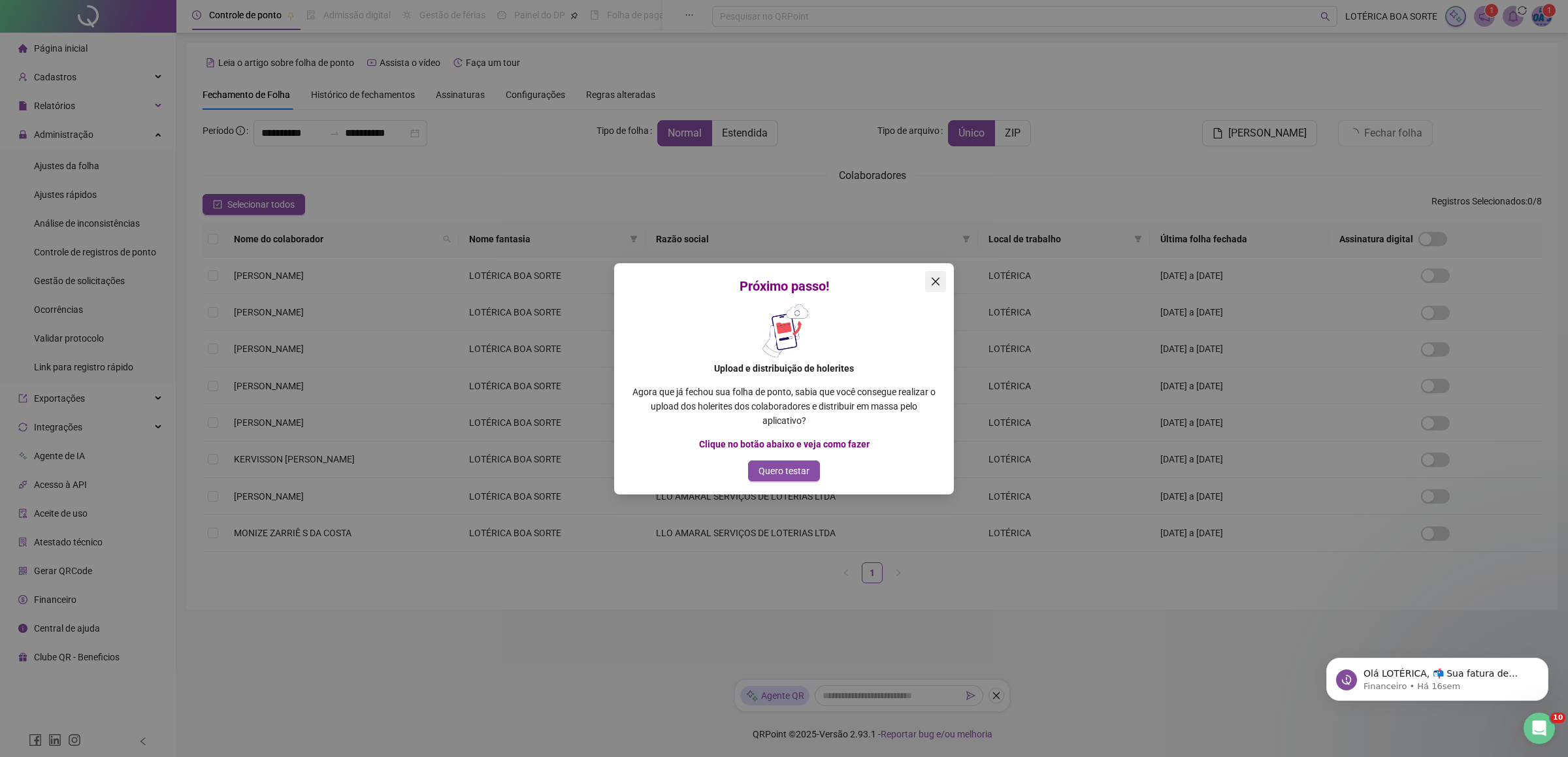
click at [934, 281] on icon "close" at bounding box center [936, 282] width 11 height 11
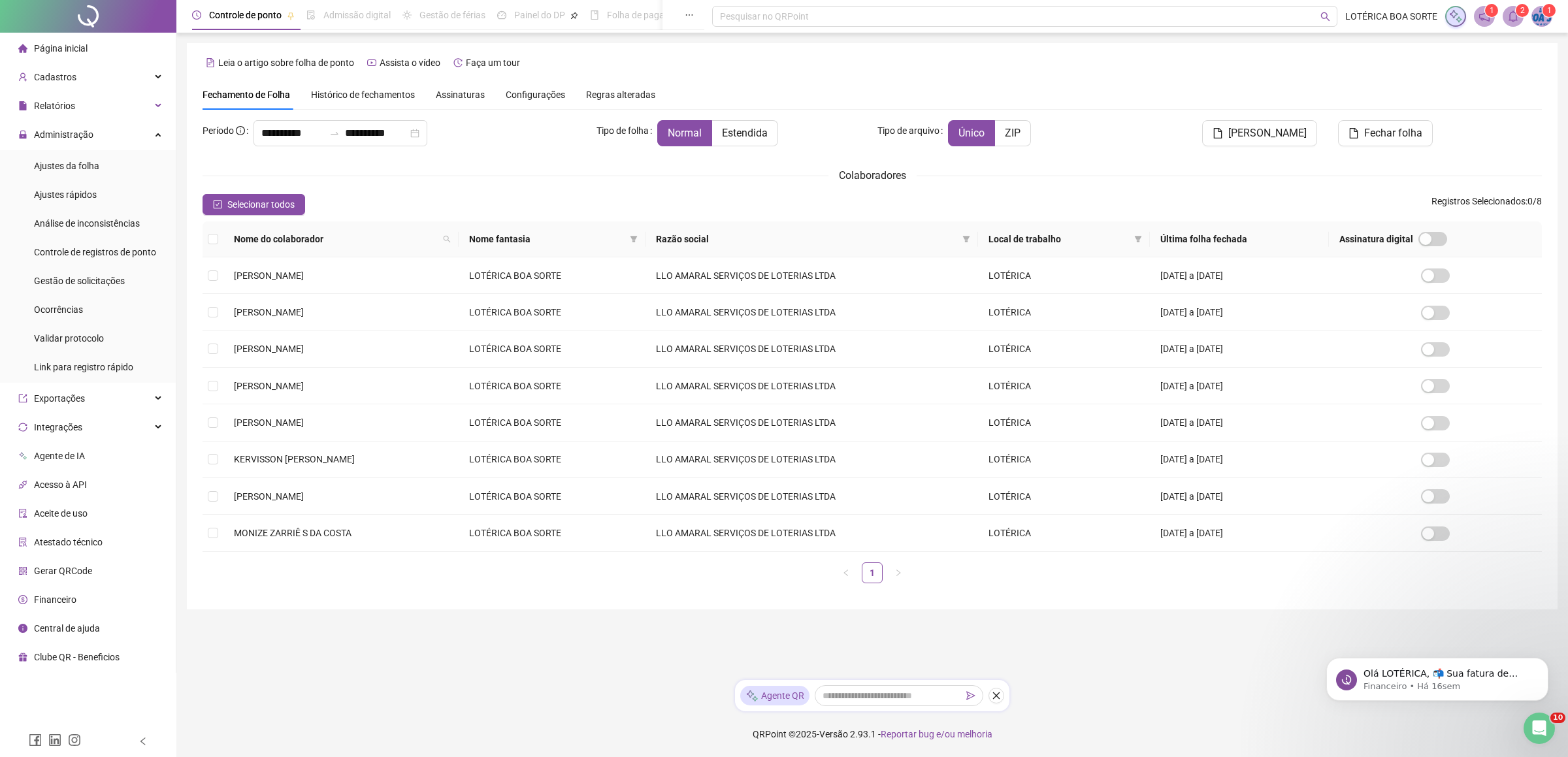
click at [1506, 12] on span at bounding box center [1513, 16] width 21 height 21
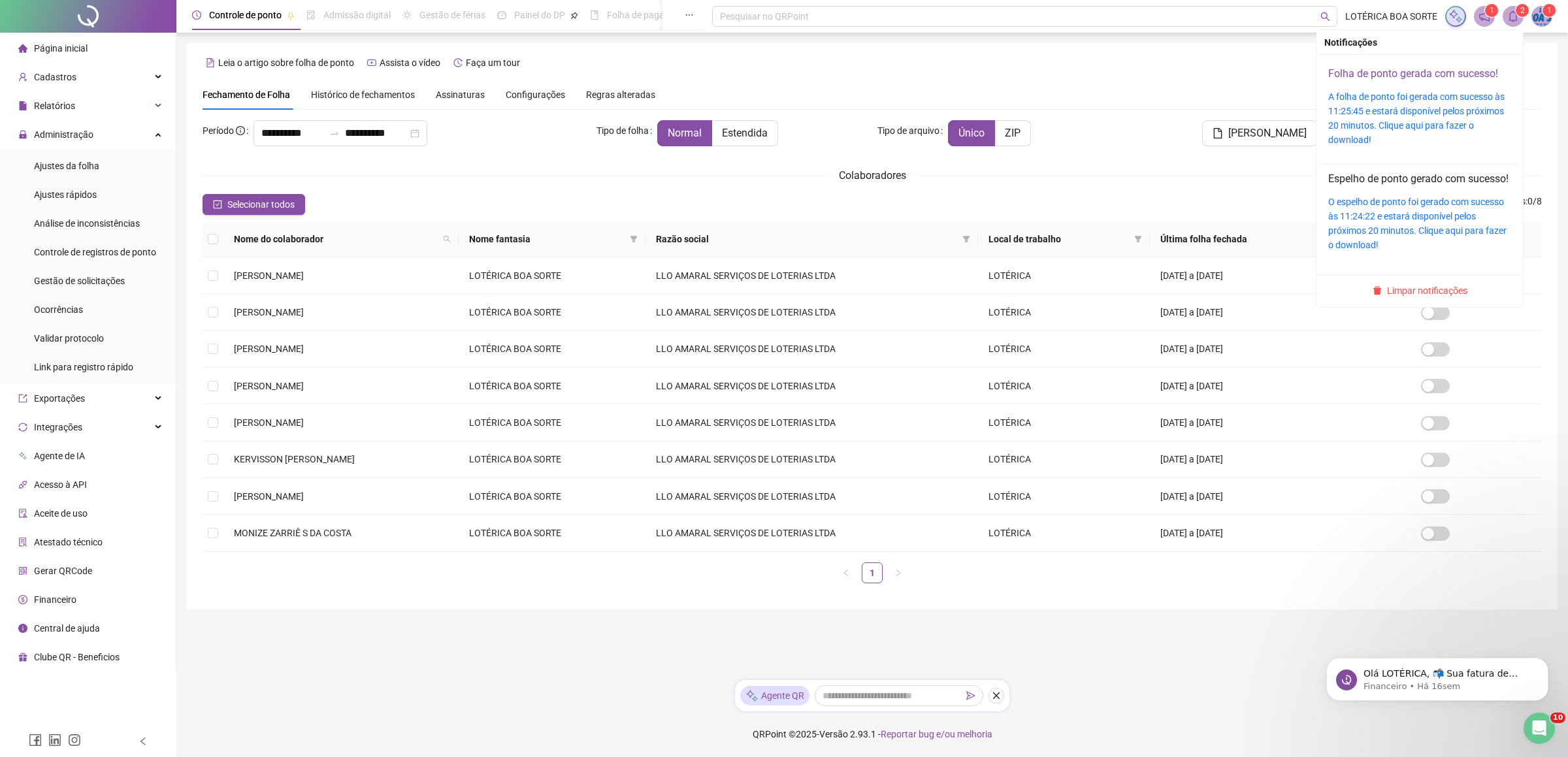
click at [1404, 75] on link "Folha de ponto gerada com sucesso!" at bounding box center [1413, 73] width 169 height 12
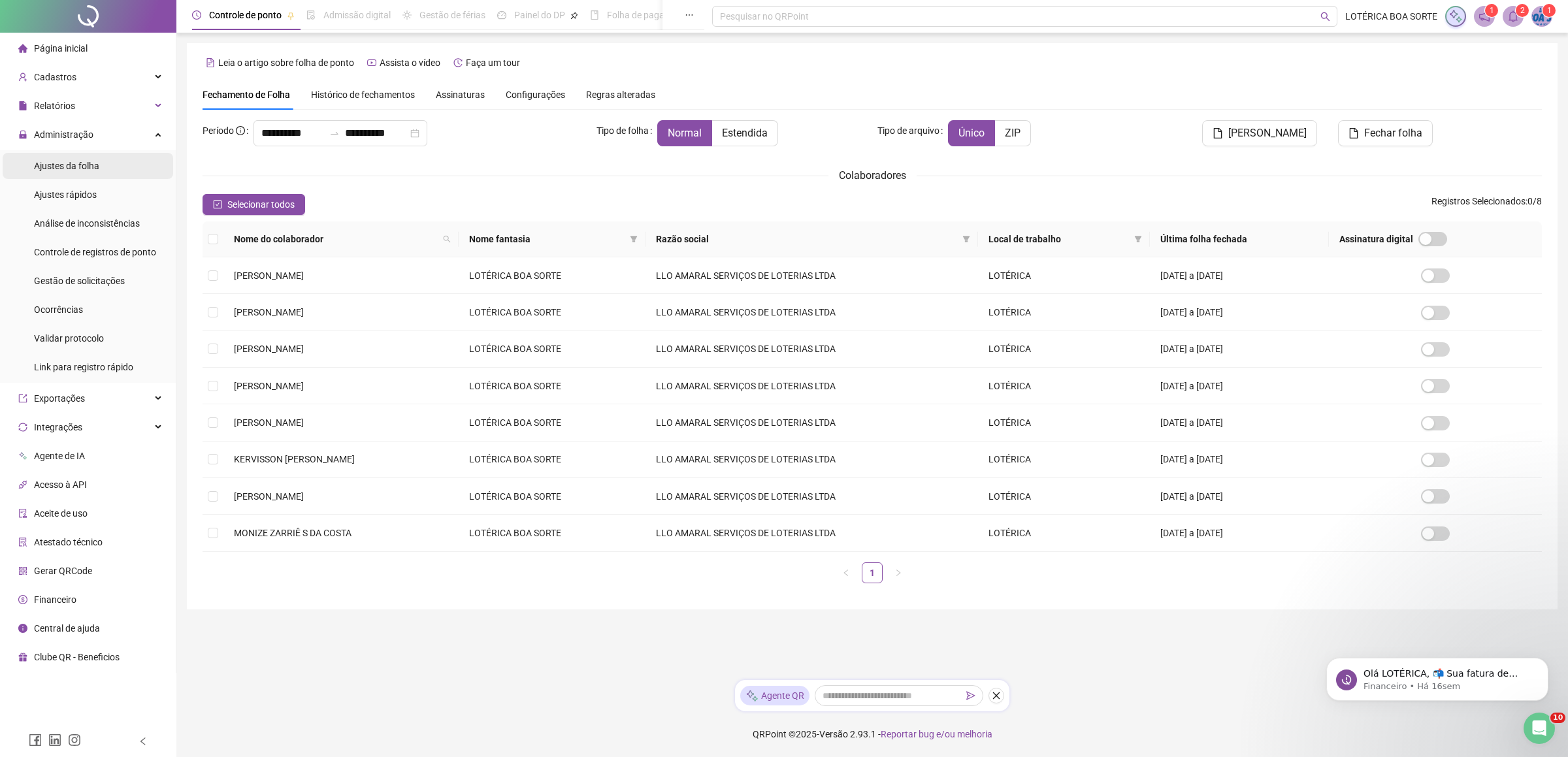
click at [72, 162] on span "Ajustes da folha" at bounding box center [66, 166] width 65 height 11
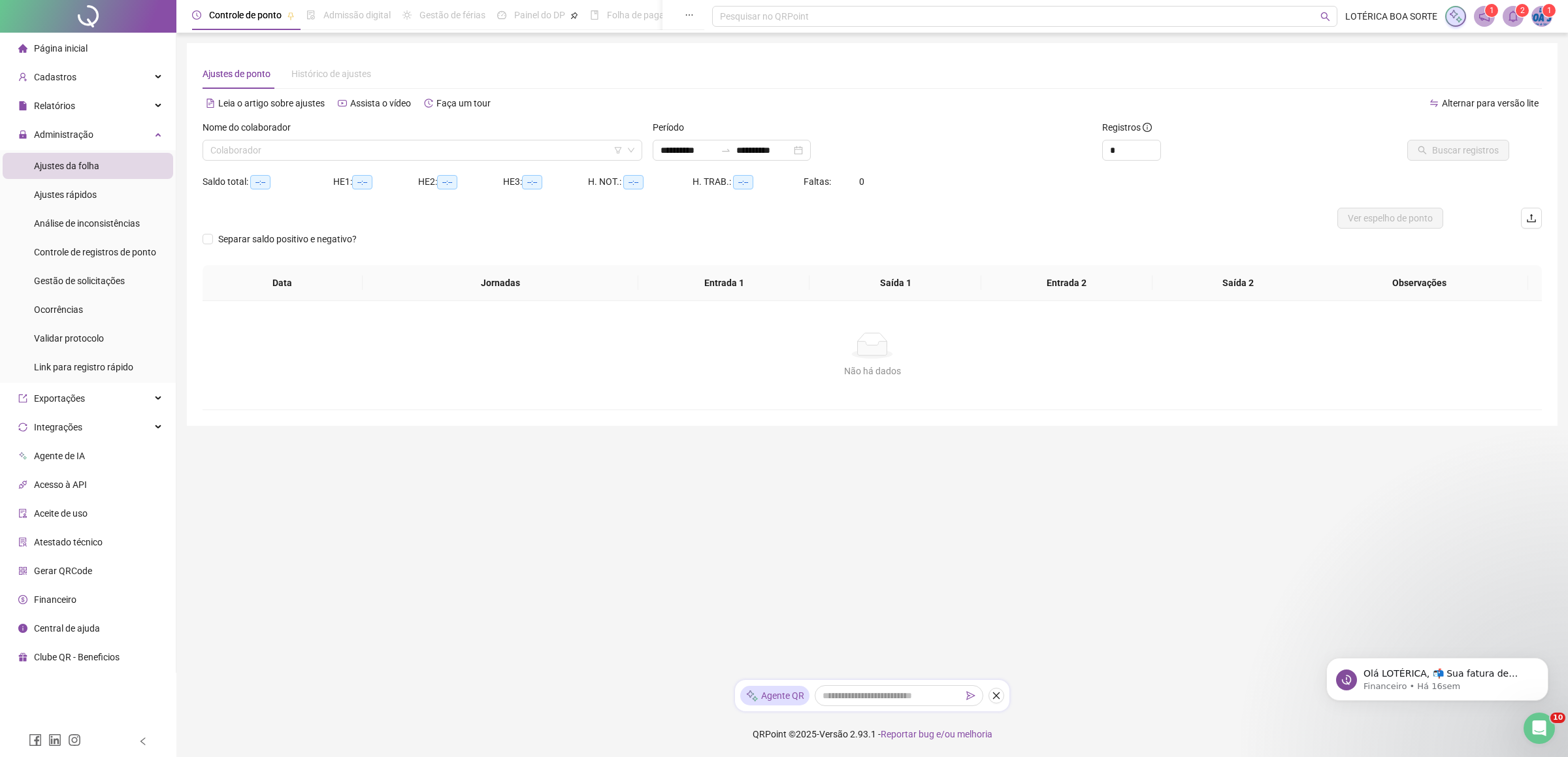
type input "**********"
click at [304, 144] on input "search" at bounding box center [417, 151] width 412 height 20
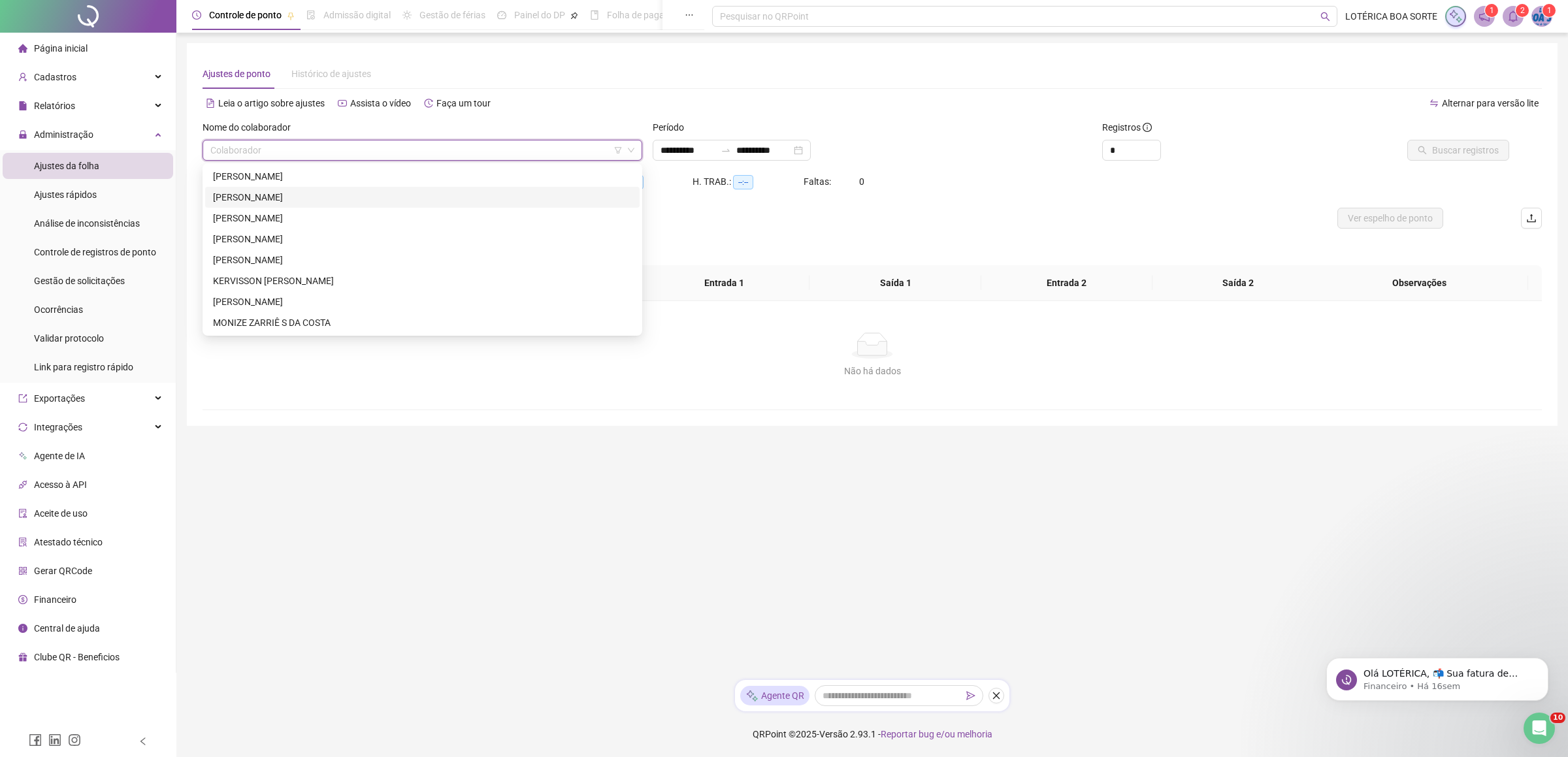
click at [283, 196] on div "[PERSON_NAME]" at bounding box center [423, 197] width 419 height 14
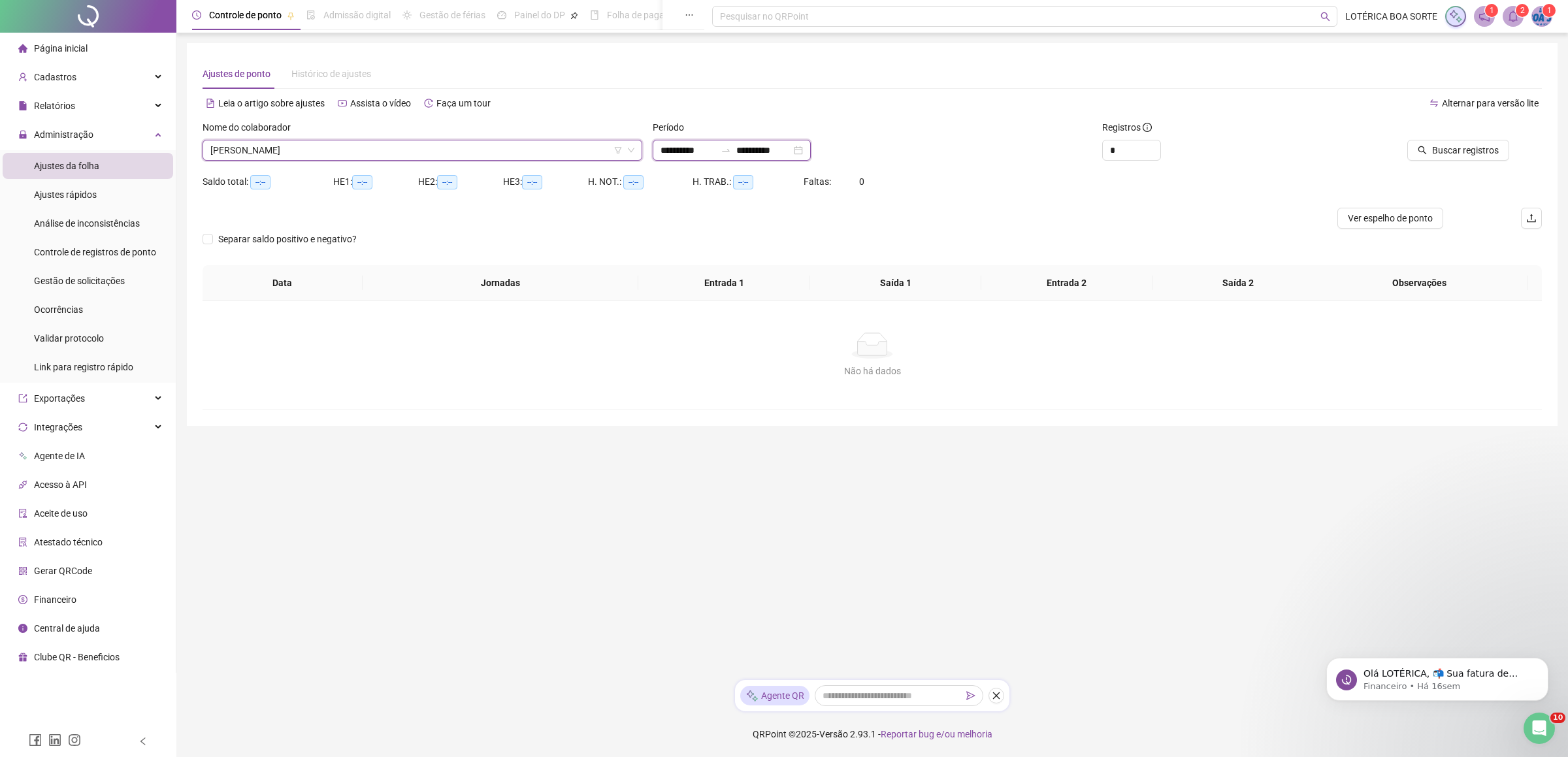
click at [691, 150] on input "**********" at bounding box center [689, 150] width 55 height 14
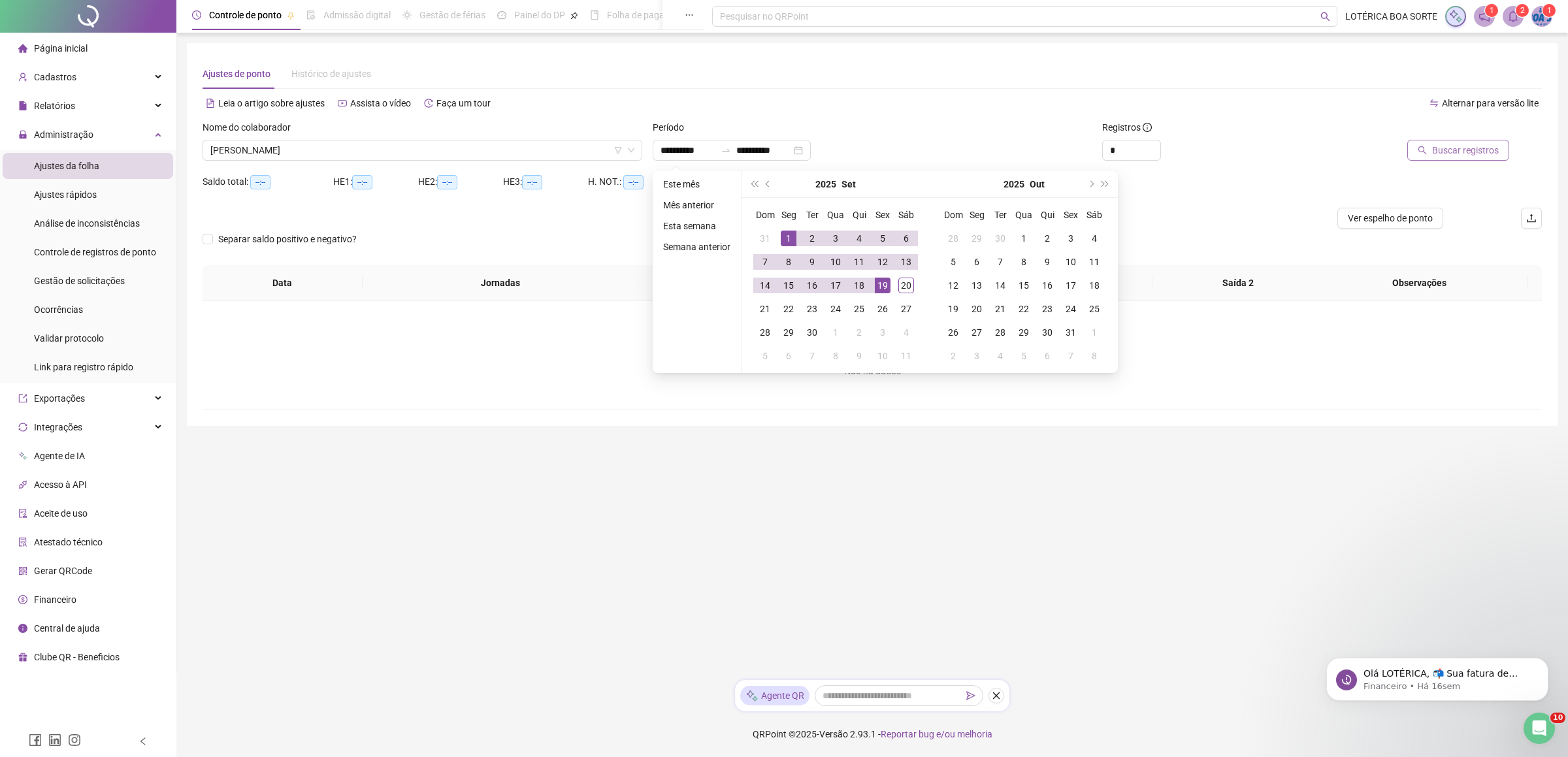
click at [1477, 156] on span "Buscar registros" at bounding box center [1465, 150] width 67 height 14
